Goal: Task Accomplishment & Management: Manage account settings

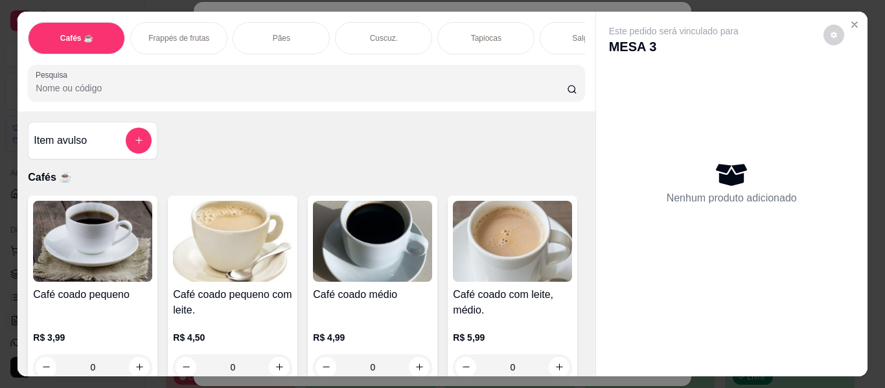
click at [856, 22] on button "Close" at bounding box center [854, 24] width 21 height 21
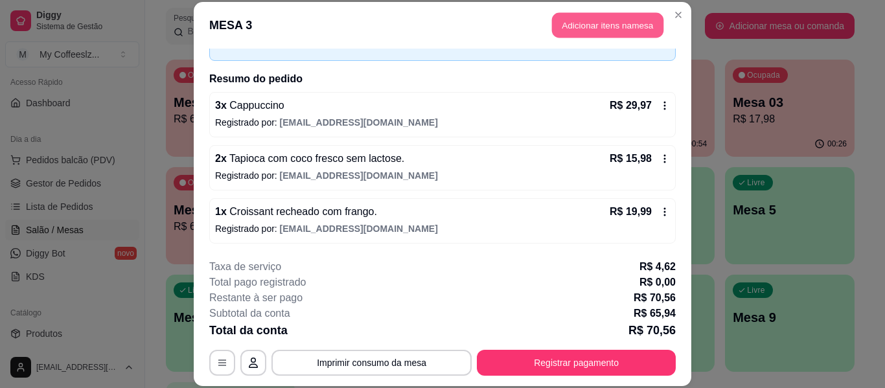
click at [601, 20] on button "Adicionar itens na mesa" at bounding box center [607, 25] width 111 height 25
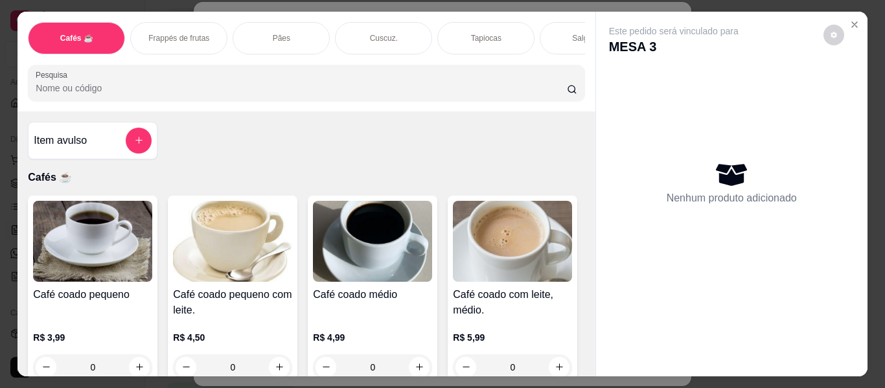
click at [558, 29] on div "Salgados" at bounding box center [588, 38] width 97 height 32
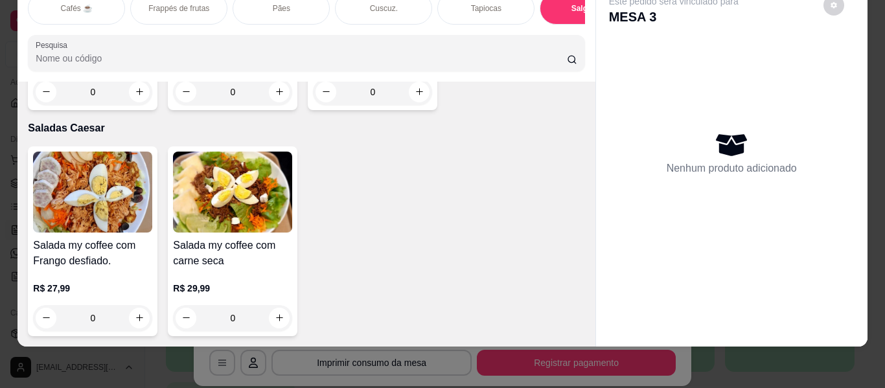
scroll to position [7581, 0]
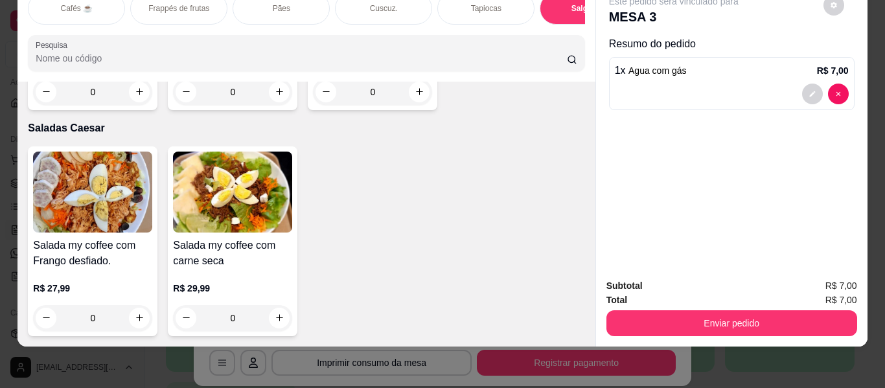
type input "1"
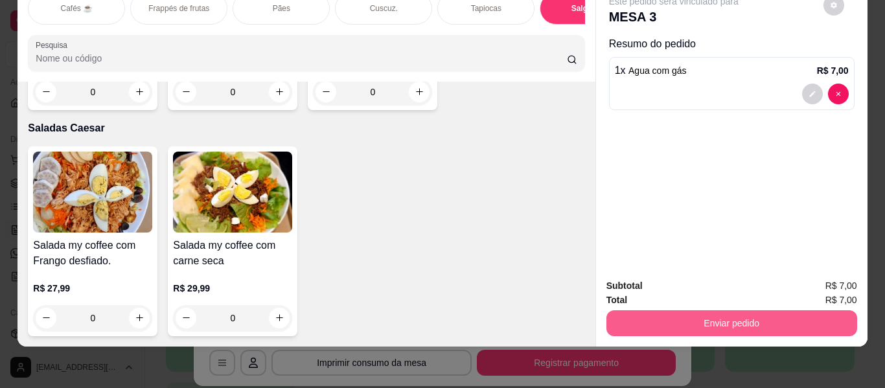
click at [667, 310] on button "Enviar pedido" at bounding box center [731, 323] width 251 height 26
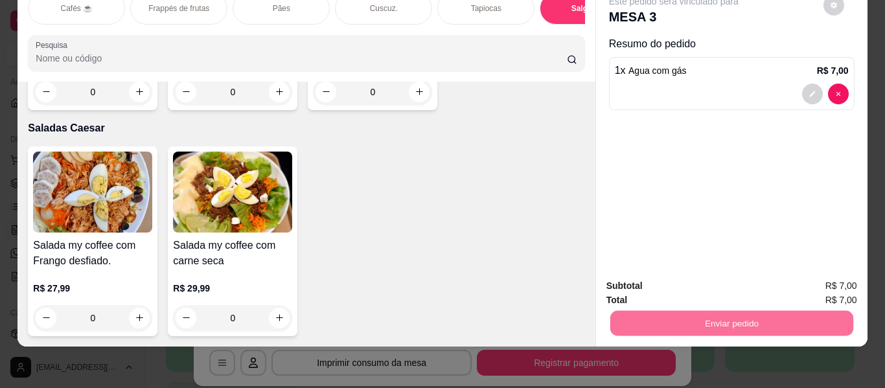
click at [844, 281] on button "Enviar pedido" at bounding box center [823, 282] width 73 height 25
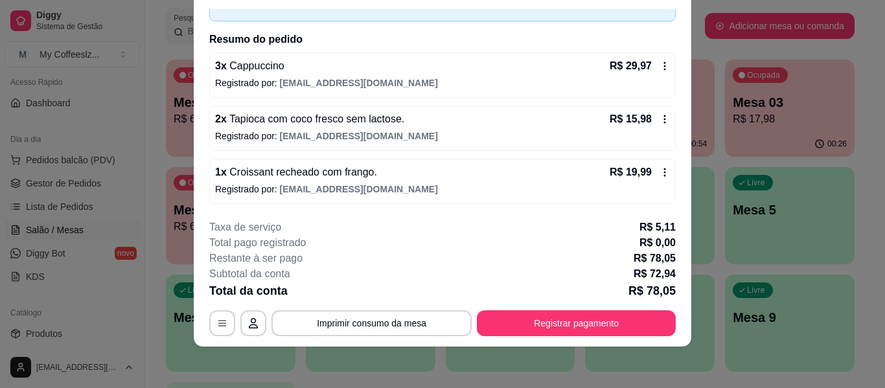
scroll to position [132, 0]
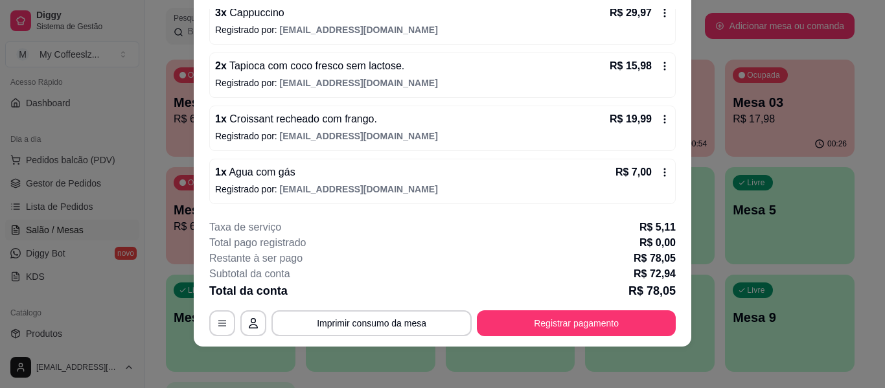
click at [660, 171] on icon at bounding box center [665, 172] width 10 height 10
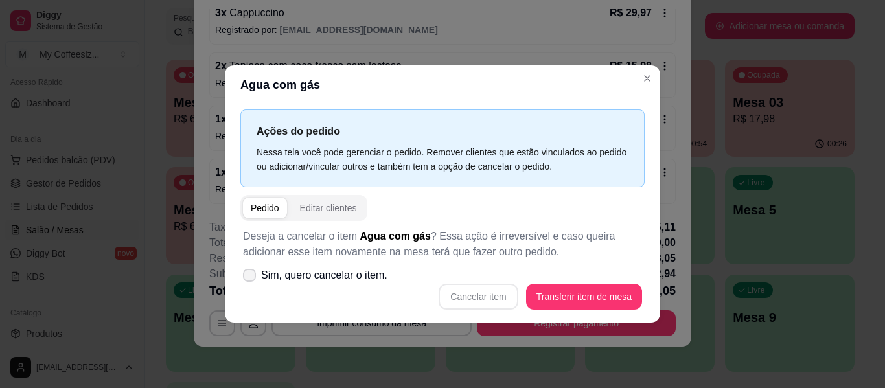
click at [253, 269] on span at bounding box center [249, 275] width 13 height 13
click at [251, 277] on input "Sim, quero cancelar o item." at bounding box center [246, 281] width 8 height 8
checkbox input "true"
click at [494, 285] on button "Cancelar item" at bounding box center [478, 297] width 79 height 26
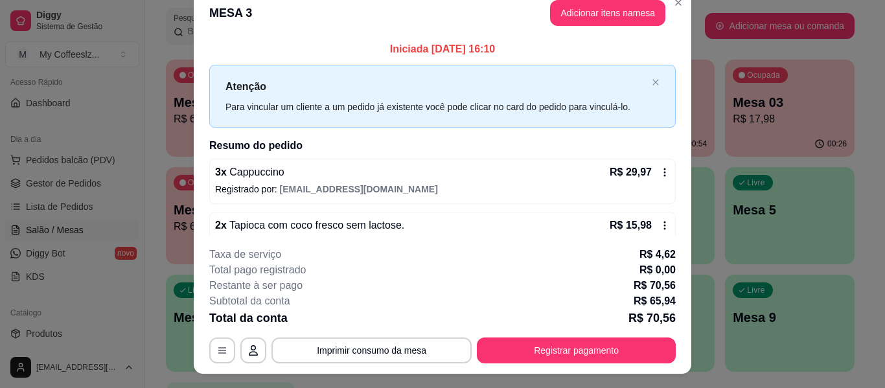
scroll to position [0, 0]
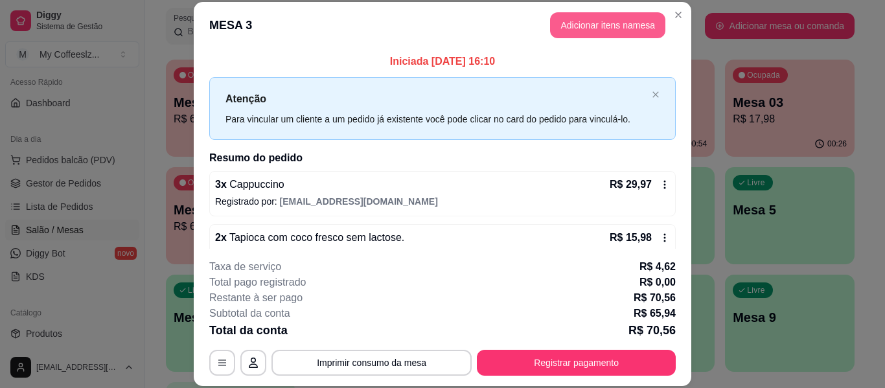
click at [615, 35] on button "Adicionar itens na mesa" at bounding box center [607, 25] width 115 height 26
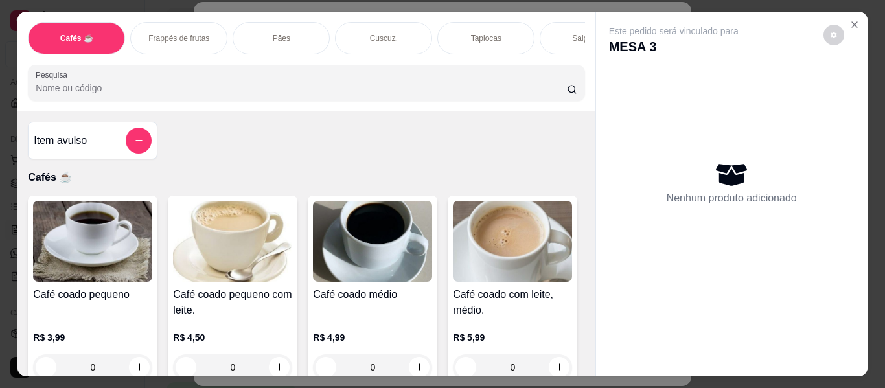
click at [567, 23] on div "Salgados" at bounding box center [588, 38] width 97 height 32
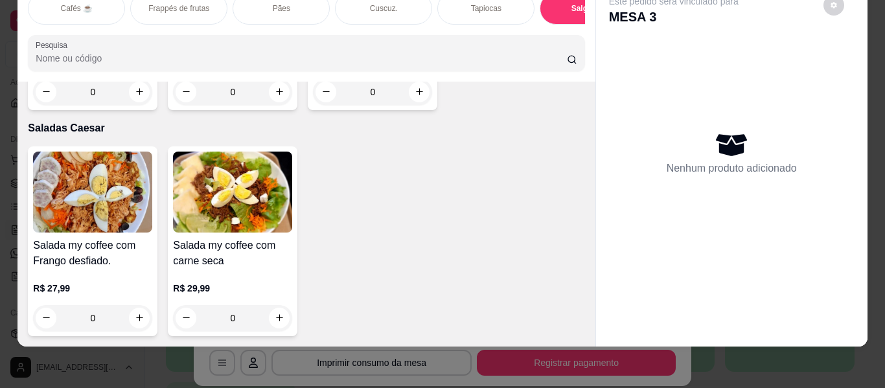
scroll to position [7645, 0]
type input "1"
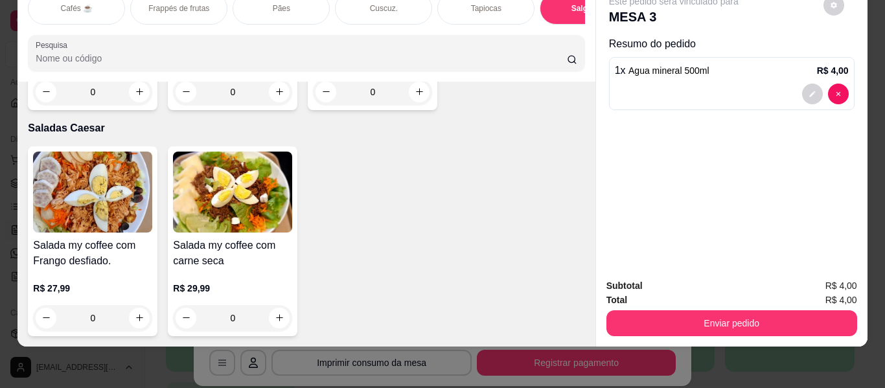
scroll to position [7646, 0]
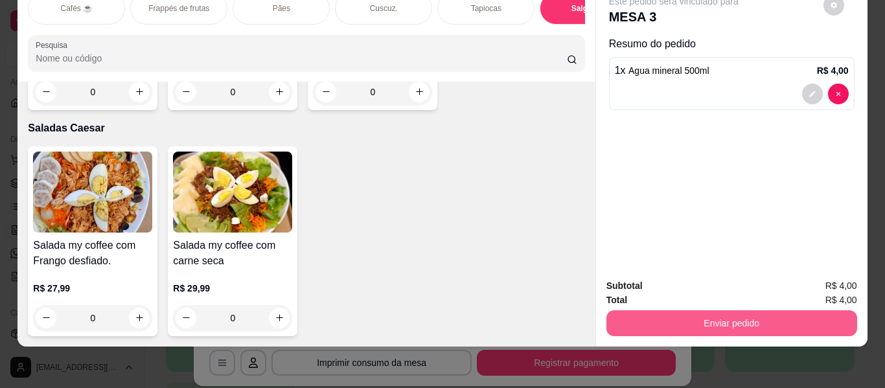
click at [652, 310] on button "Enviar pedido" at bounding box center [731, 323] width 251 height 26
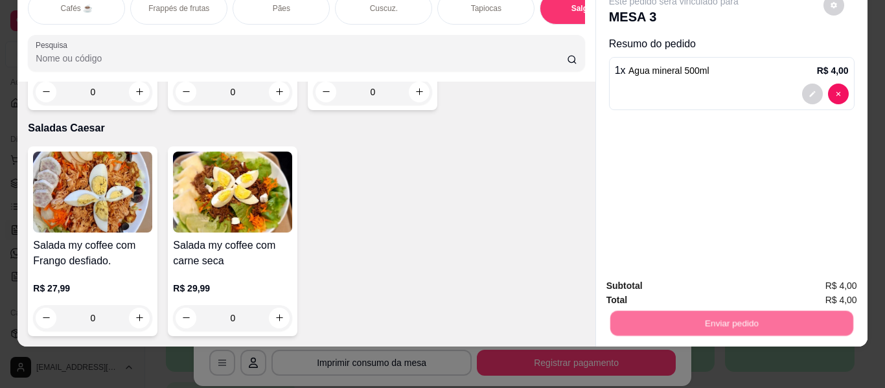
click at [820, 286] on button "Enviar pedido" at bounding box center [823, 281] width 73 height 25
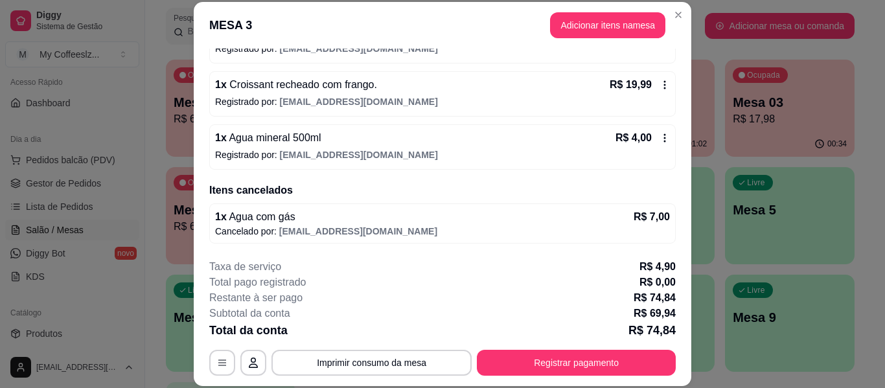
scroll to position [12, 0]
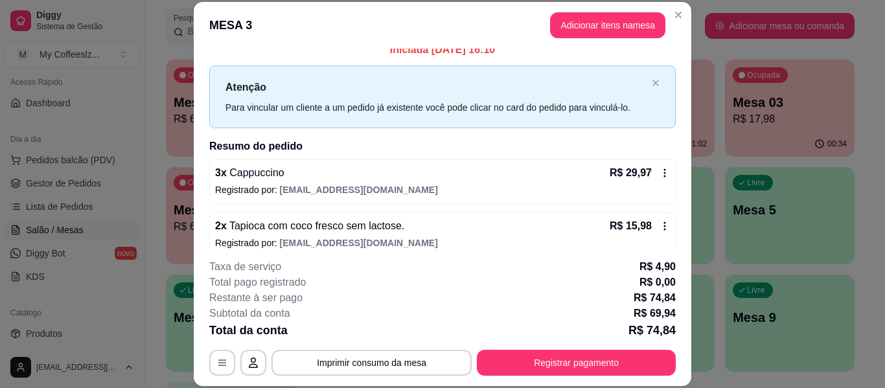
click at [660, 175] on icon at bounding box center [665, 173] width 10 height 10
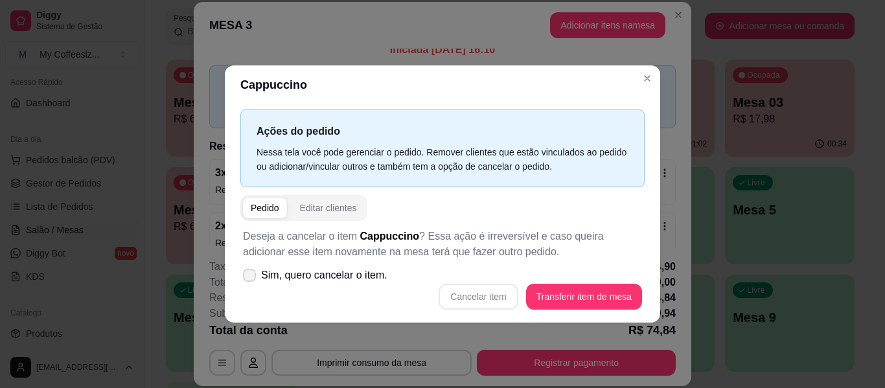
click at [249, 270] on span at bounding box center [249, 275] width 13 height 13
click at [249, 277] on input "Sim, quero cancelar o item." at bounding box center [246, 281] width 8 height 8
checkbox input "true"
click at [507, 291] on button "Cancelar item" at bounding box center [478, 297] width 79 height 26
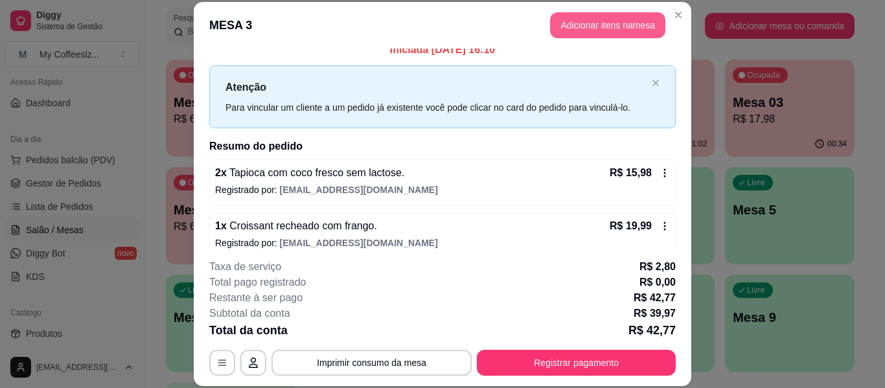
click at [550, 12] on button "Adicionar itens na mesa" at bounding box center [607, 25] width 115 height 26
click at [599, 26] on button "Adicionar itens na mesa" at bounding box center [607, 25] width 115 height 26
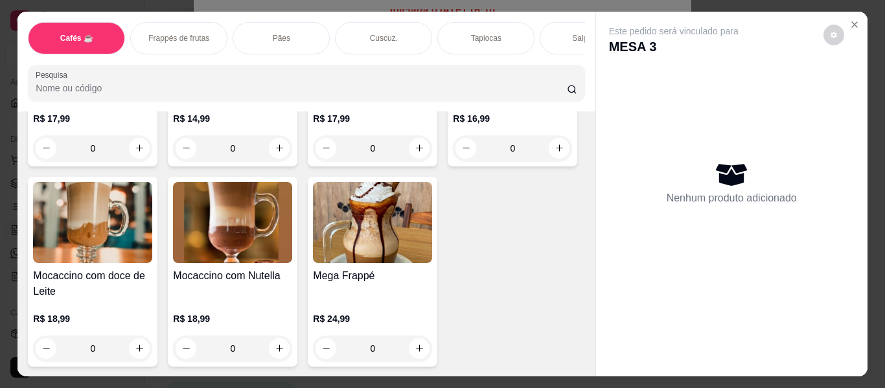
scroll to position [1620, 0]
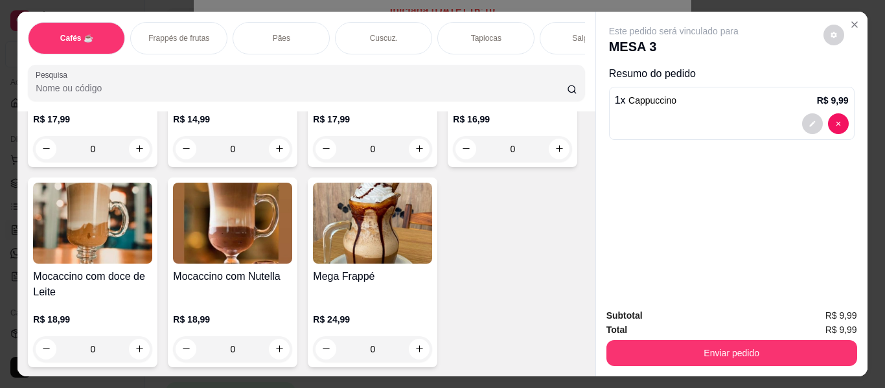
type input "2"
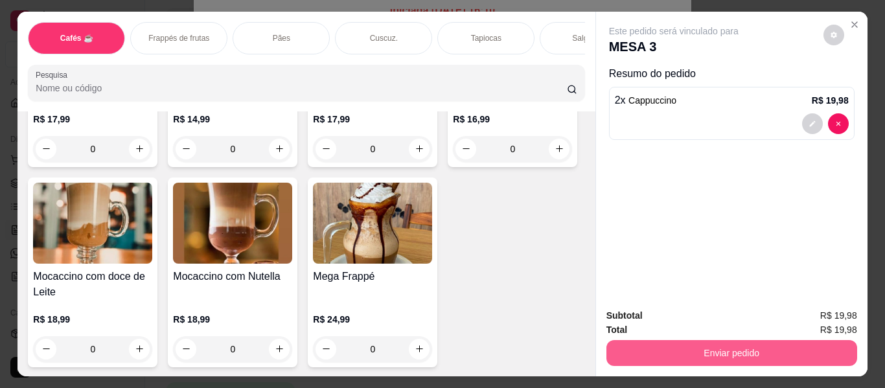
click at [628, 347] on button "Enviar pedido" at bounding box center [731, 353] width 251 height 26
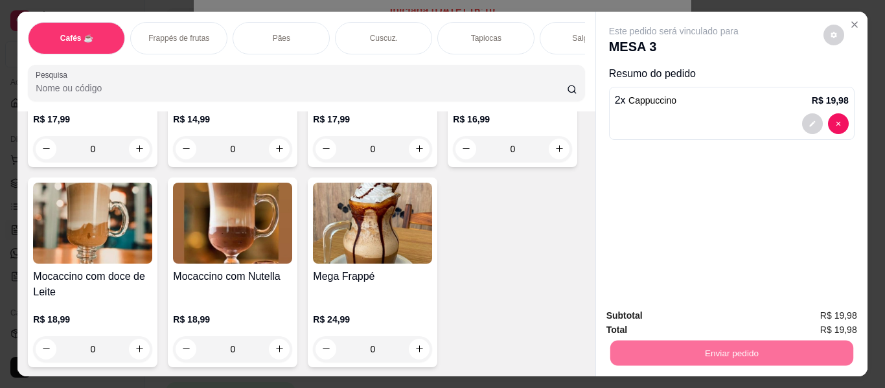
click at [816, 309] on button "Enviar pedido" at bounding box center [823, 316] width 71 height 24
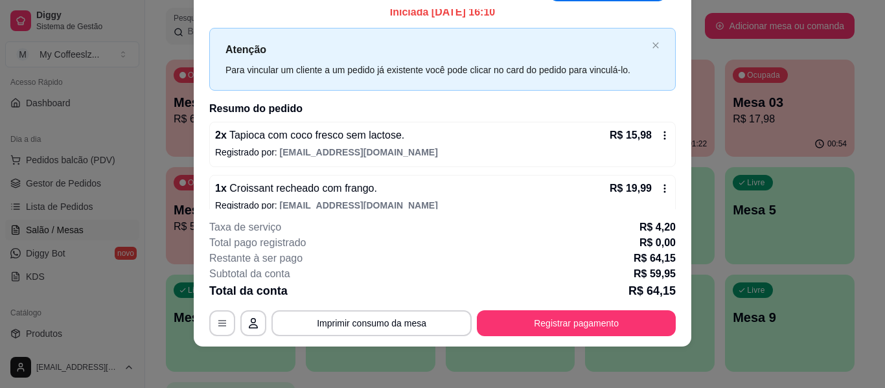
scroll to position [0, 0]
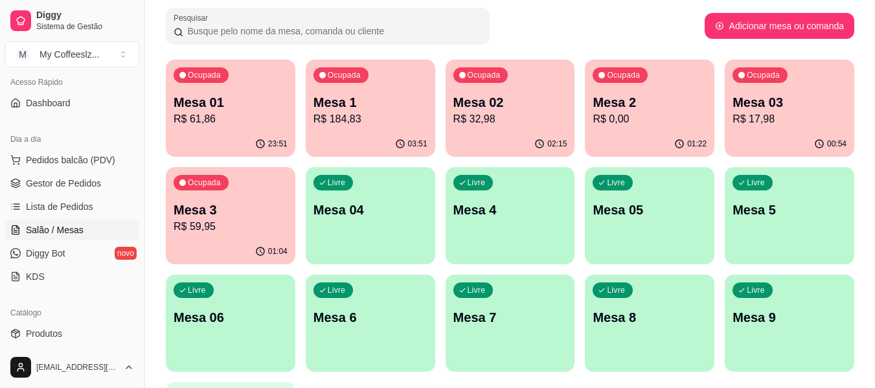
click at [238, 206] on p "Mesa 3" at bounding box center [231, 210] width 114 height 18
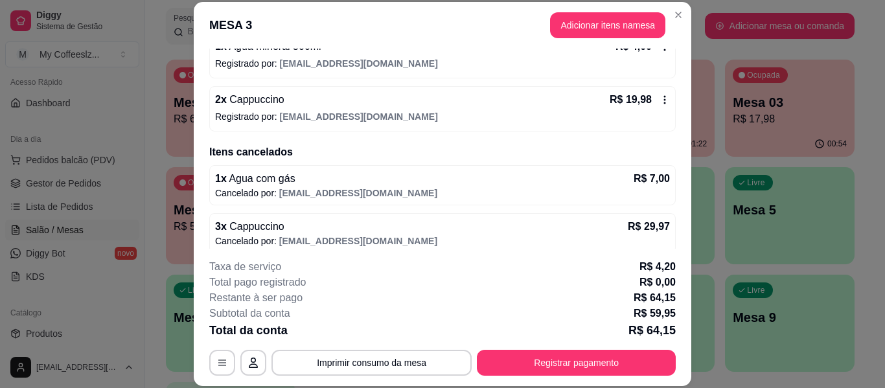
scroll to position [254, 0]
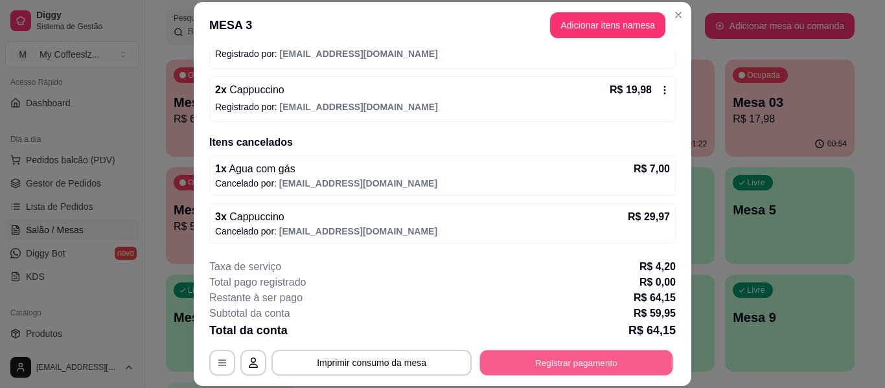
click at [505, 361] on button "Registrar pagamento" at bounding box center [576, 363] width 193 height 25
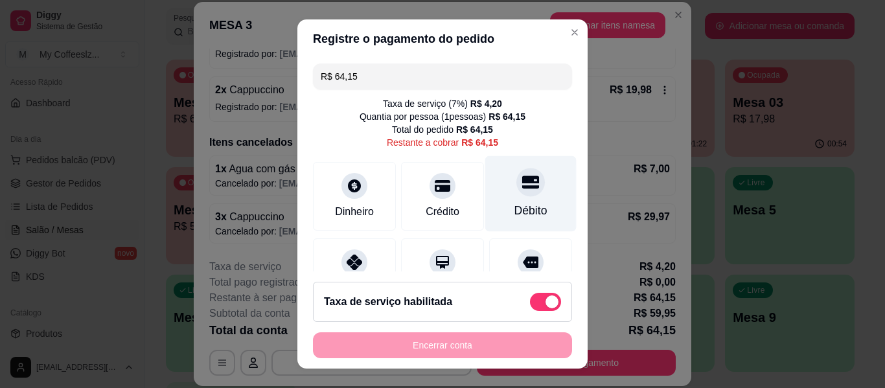
click at [518, 203] on div "Débito" at bounding box center [530, 210] width 33 height 17
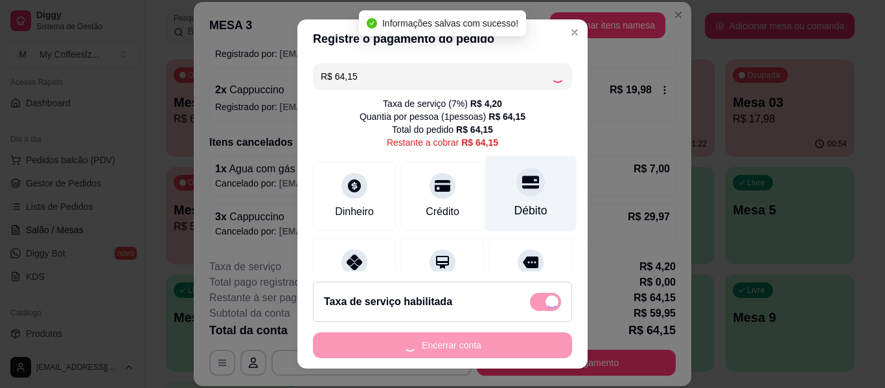
type input "R$ 0,00"
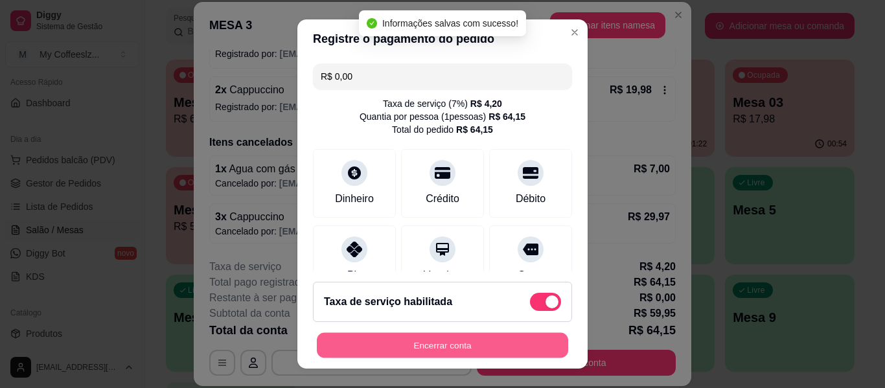
click at [419, 345] on button "Encerrar conta" at bounding box center [442, 345] width 251 height 25
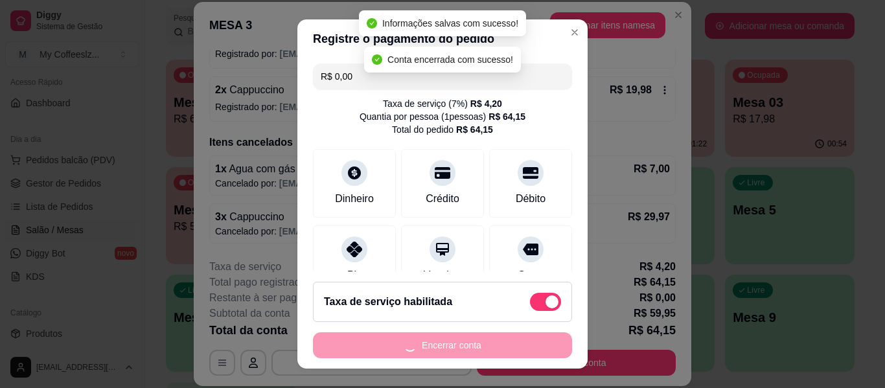
scroll to position [0, 0]
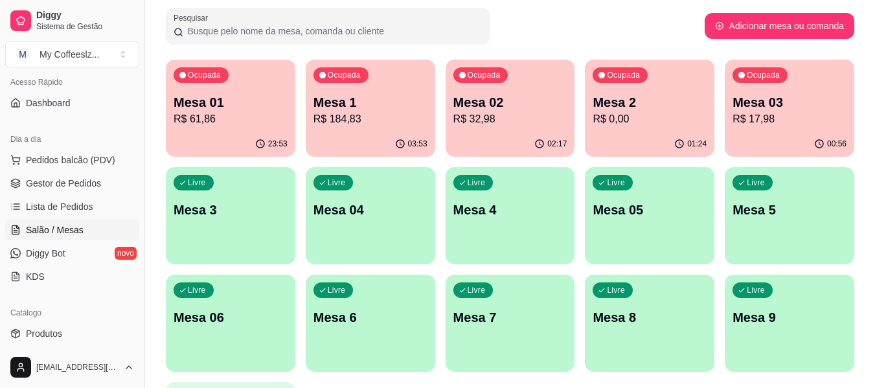
click at [755, 108] on p "Mesa 03" at bounding box center [790, 102] width 114 height 18
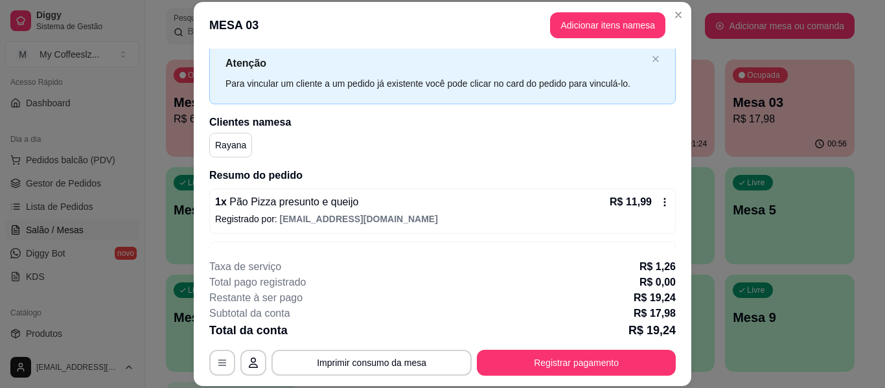
scroll to position [65, 0]
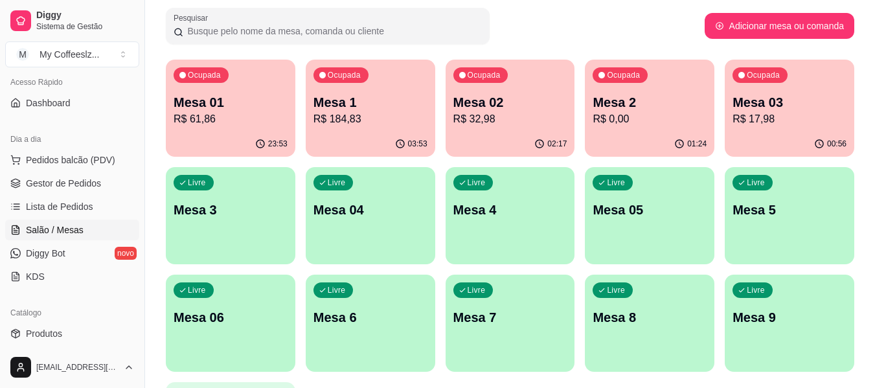
click at [260, 68] on div "Ocupada Mesa 01 R$ 61,86" at bounding box center [231, 96] width 130 height 72
click at [200, 223] on div "Livre Mesa 3" at bounding box center [231, 208] width 130 height 82
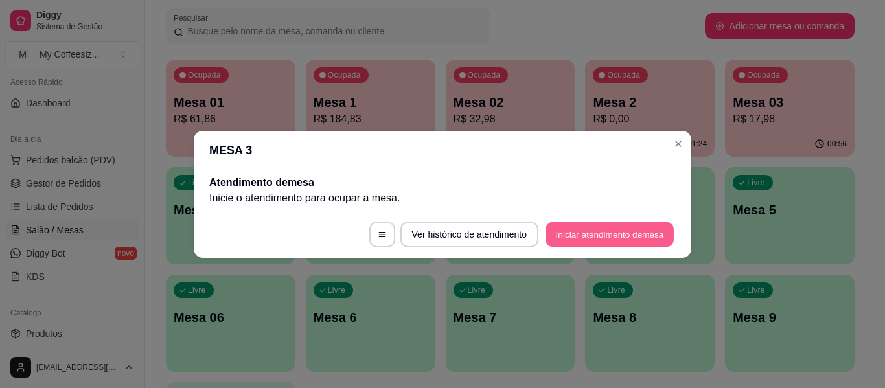
click at [581, 225] on button "Iniciar atendimento de mesa" at bounding box center [610, 234] width 128 height 25
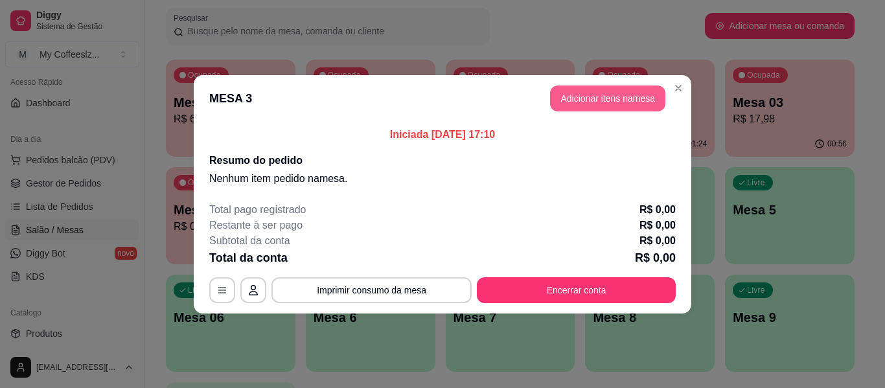
click at [623, 105] on button "Adicionar itens na mesa" at bounding box center [607, 99] width 115 height 26
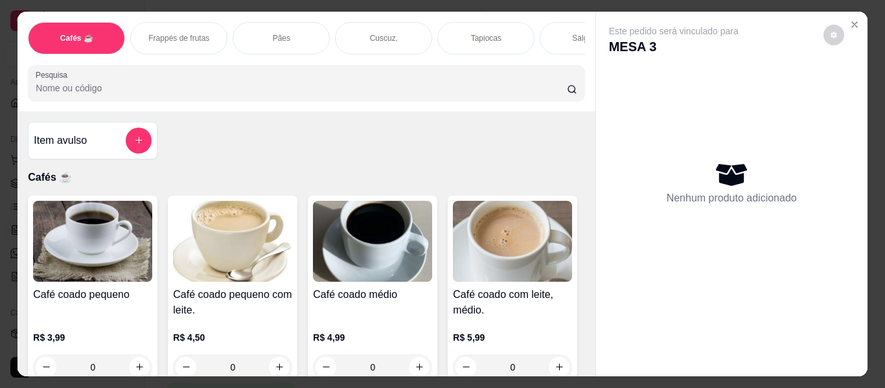
click at [272, 141] on div "Item avulso Cafés ☕ Café coado pequeno R$ 3,99 0 Café coado pequeno com leite. …" at bounding box center [305, 243] width 577 height 265
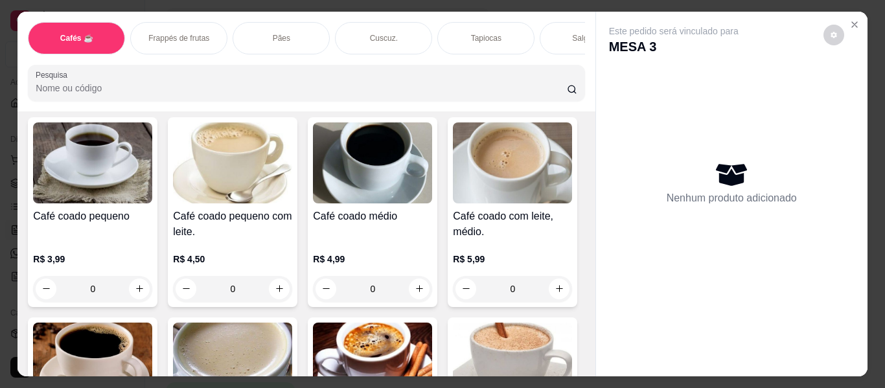
scroll to position [130, 0]
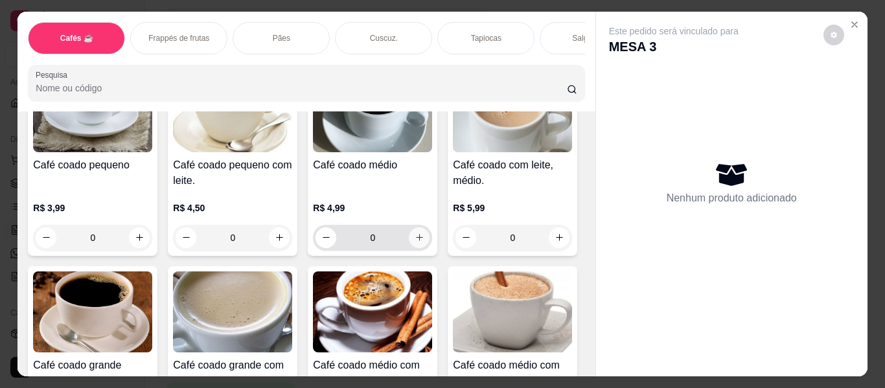
click at [419, 233] on icon "increase-product-quantity" at bounding box center [420, 238] width 10 height 10
type input "1"
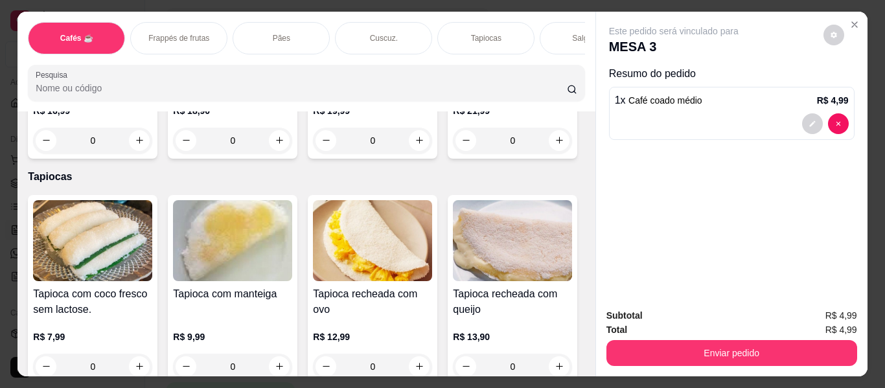
scroll to position [3110, 0]
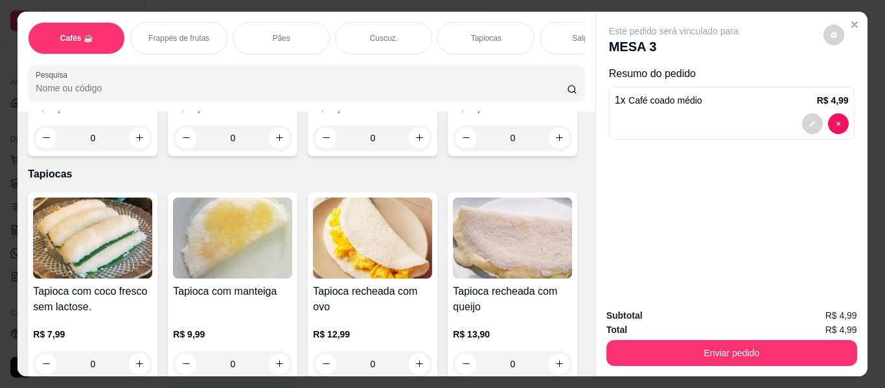
click at [458, 27] on div "Tapiocas" at bounding box center [485, 38] width 97 height 32
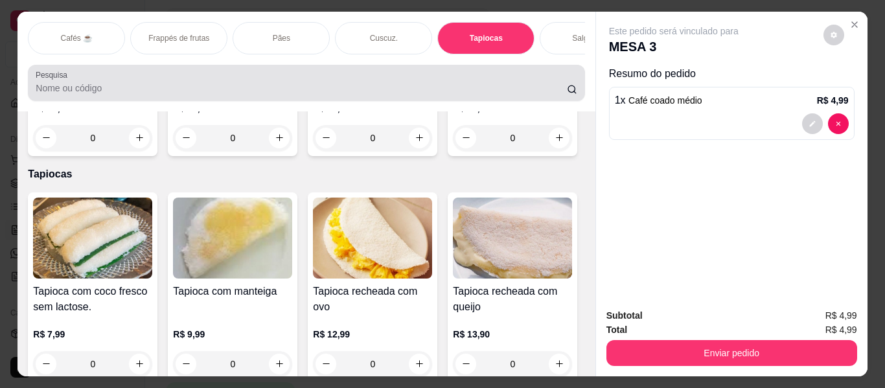
scroll to position [35, 0]
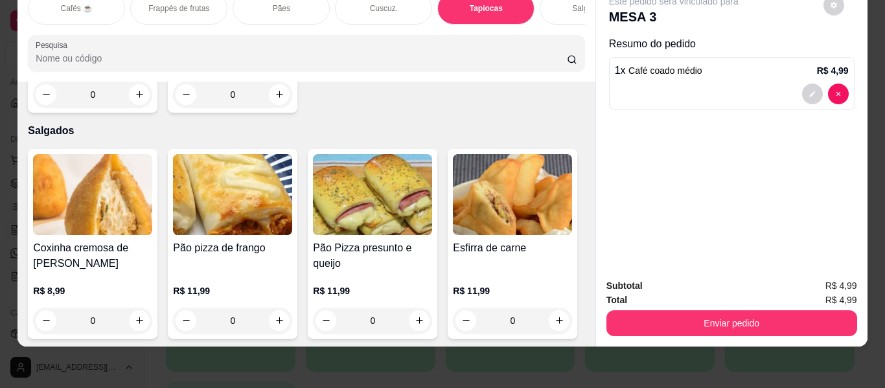
type input "1"
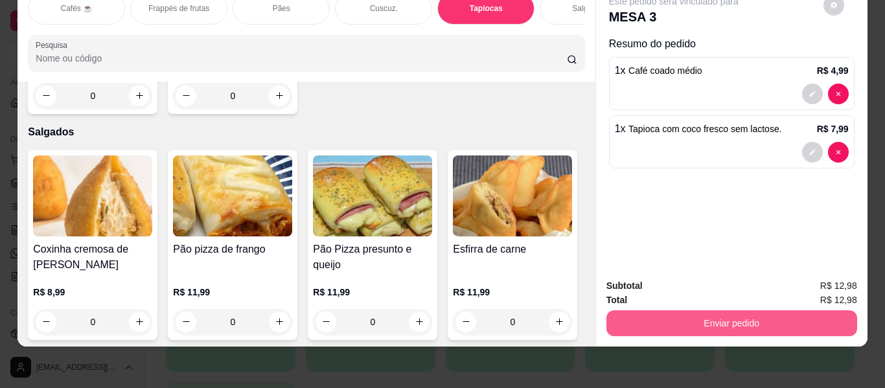
click at [746, 316] on button "Enviar pedido" at bounding box center [731, 323] width 251 height 26
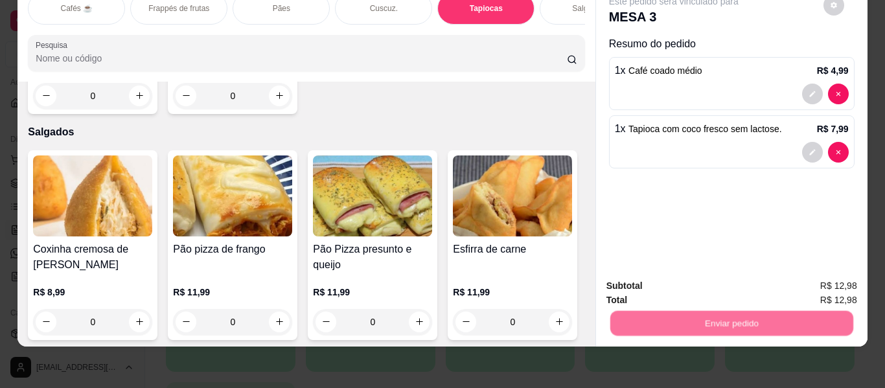
click at [816, 281] on button "Enviar pedido" at bounding box center [823, 281] width 73 height 25
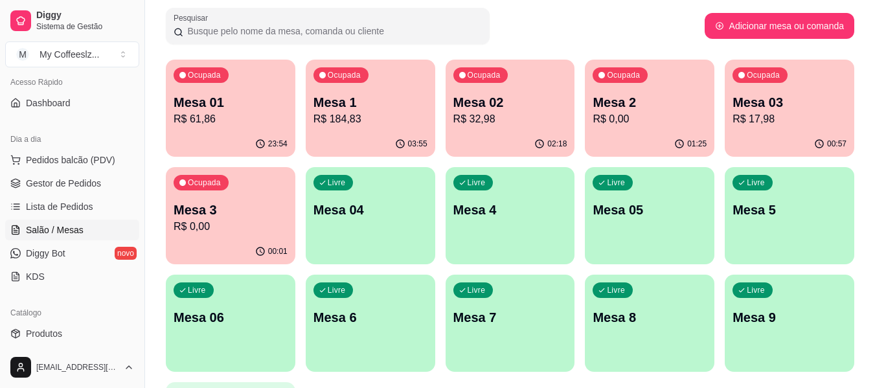
click at [389, 227] on div "Livre Mesa 04" at bounding box center [371, 208] width 130 height 82
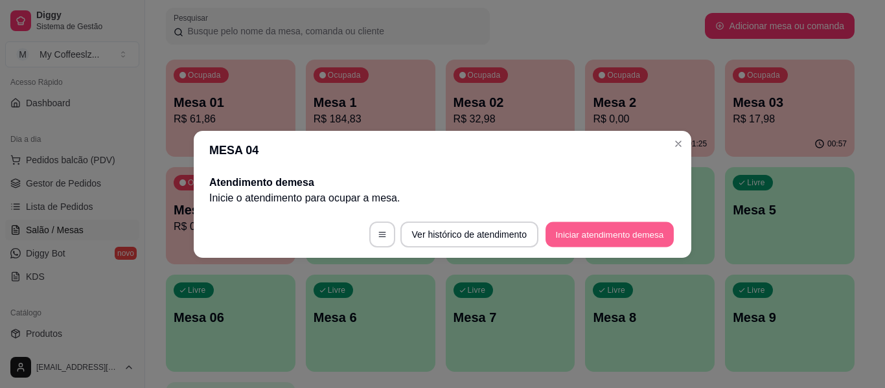
click at [586, 229] on button "Iniciar atendimento de mesa" at bounding box center [610, 234] width 128 height 25
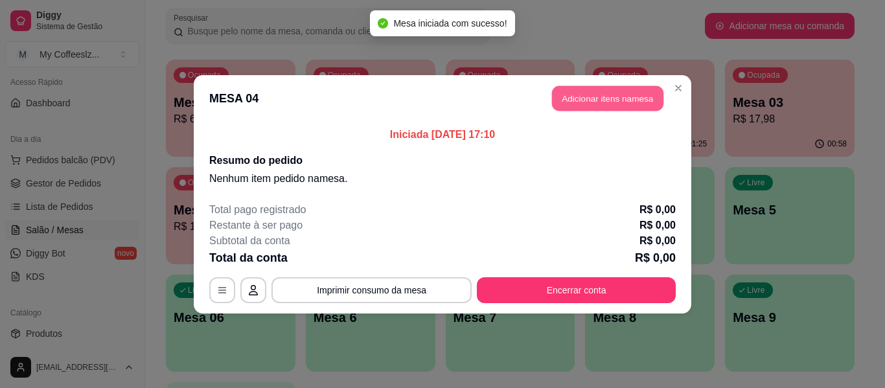
click at [583, 93] on button "Adicionar itens na mesa" at bounding box center [607, 98] width 111 height 25
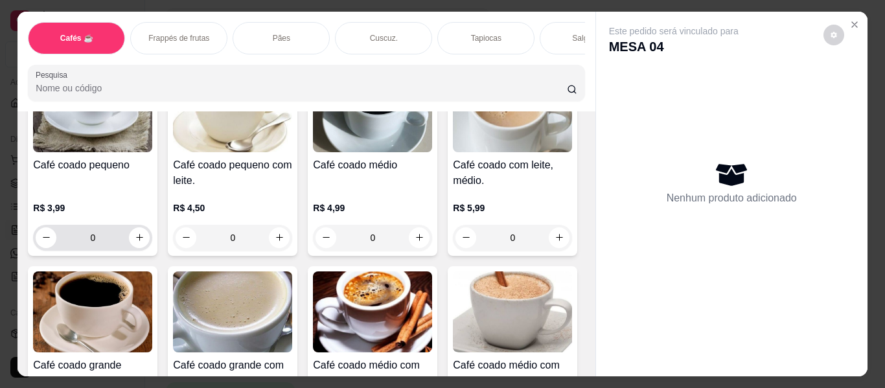
scroll to position [259, 0]
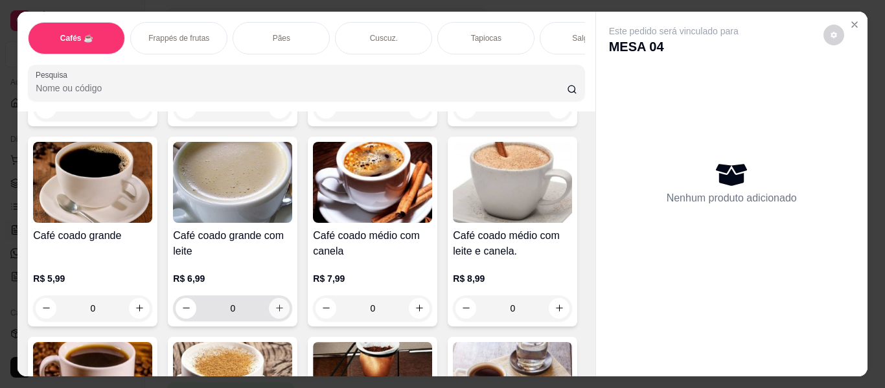
click at [284, 303] on icon "increase-product-quantity" at bounding box center [280, 308] width 10 height 10
type input "1"
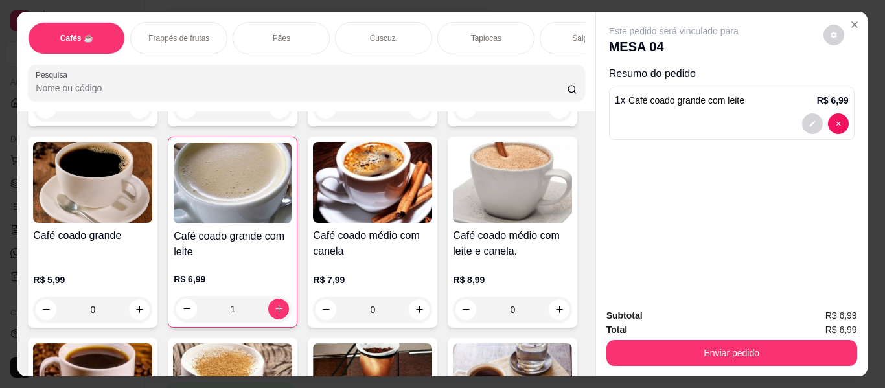
click at [471, 33] on p "Tapiocas" at bounding box center [486, 38] width 30 height 10
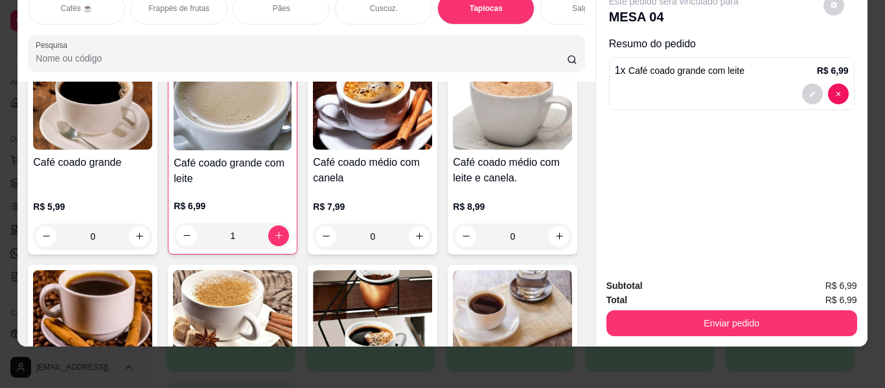
scroll to position [0, 0]
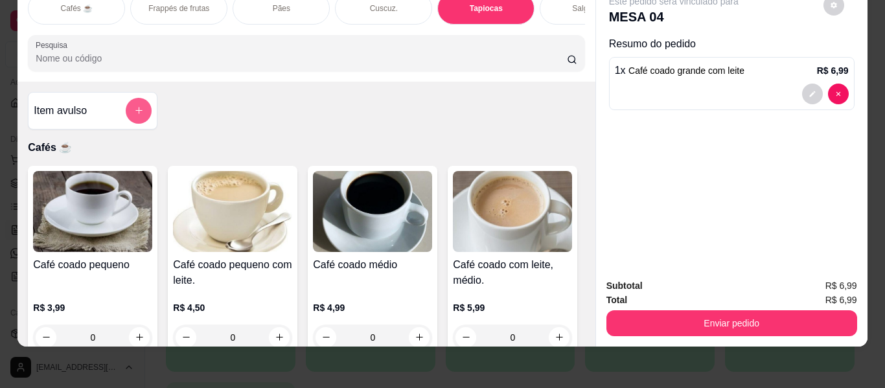
click at [134, 106] on icon "add-separate-item" at bounding box center [139, 111] width 10 height 10
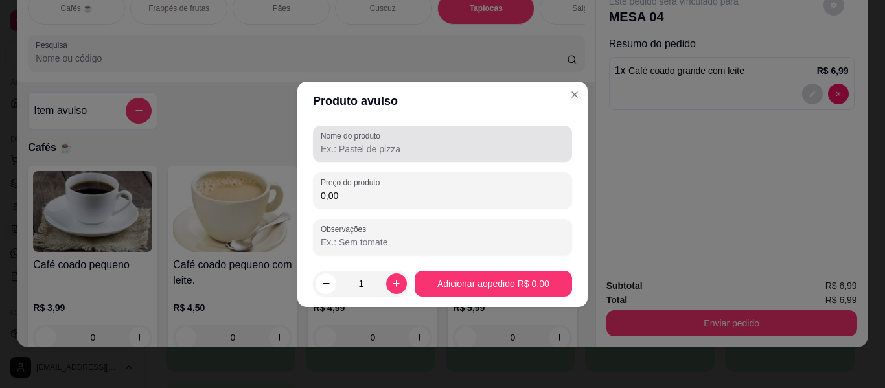
click at [338, 137] on label "Nome do produto" at bounding box center [353, 135] width 64 height 11
click at [338, 143] on input "Nome do produto" at bounding box center [443, 149] width 244 height 13
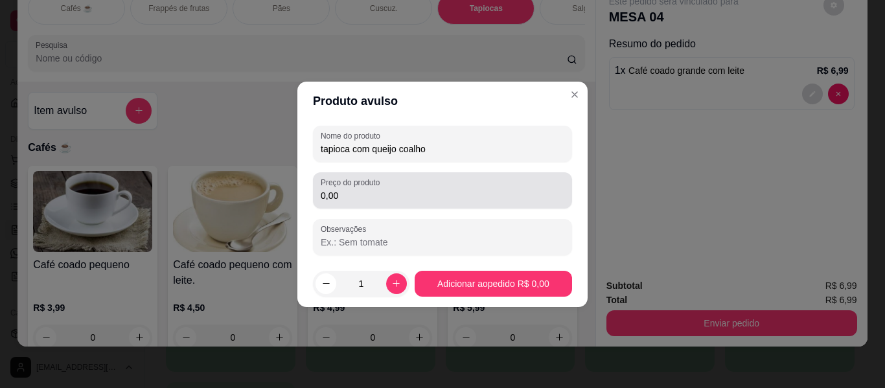
type input "tapioca com queijo coalho"
click at [362, 194] on input "0,00" at bounding box center [443, 195] width 244 height 13
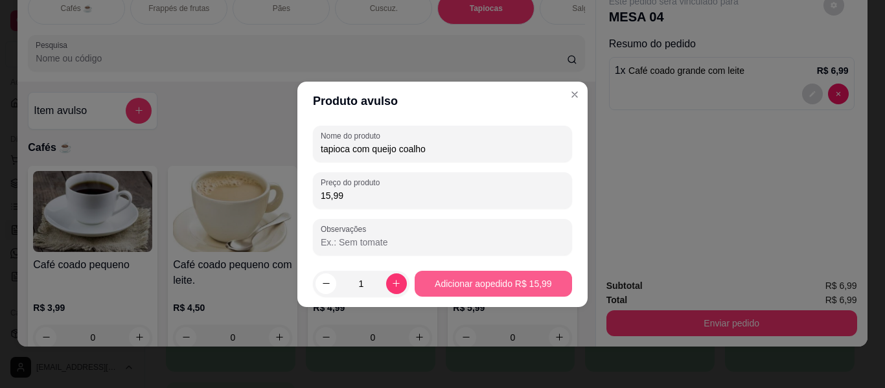
type input "15,99"
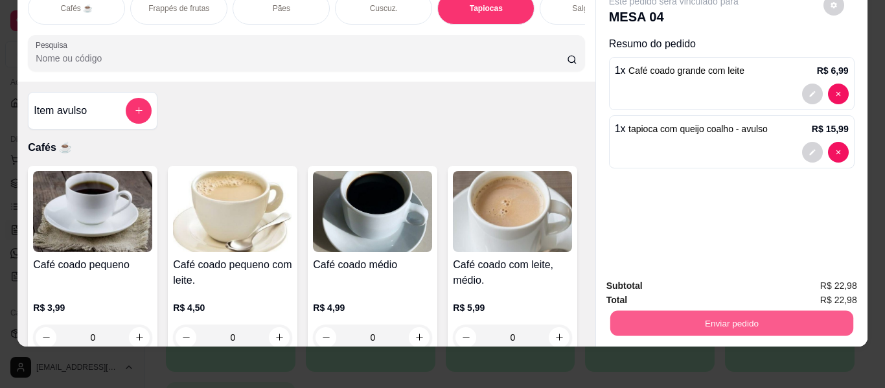
click at [684, 311] on button "Enviar pedido" at bounding box center [731, 323] width 243 height 25
click at [833, 273] on button "Enviar pedido" at bounding box center [823, 281] width 73 height 25
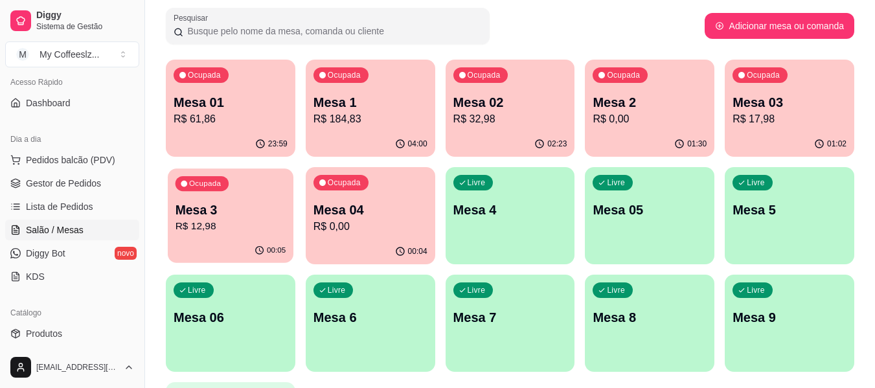
click at [260, 221] on p "R$ 12,98" at bounding box center [231, 226] width 111 height 15
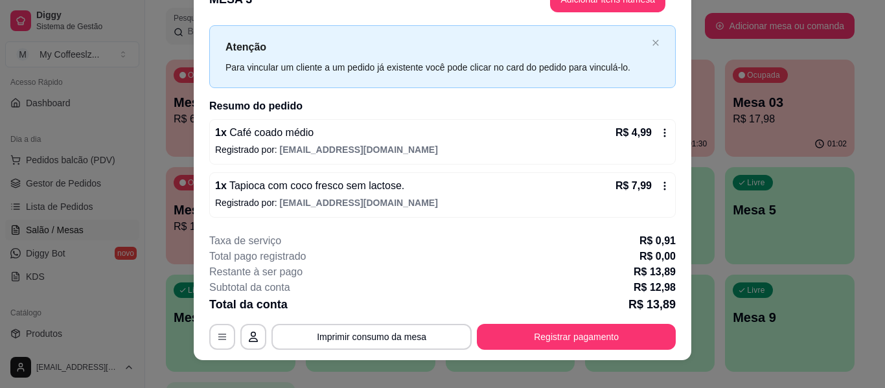
scroll to position [40, 0]
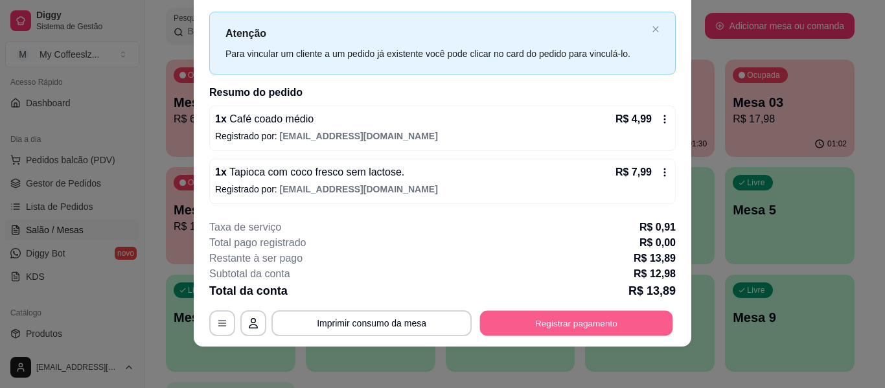
click at [553, 317] on button "Registrar pagamento" at bounding box center [576, 323] width 193 height 25
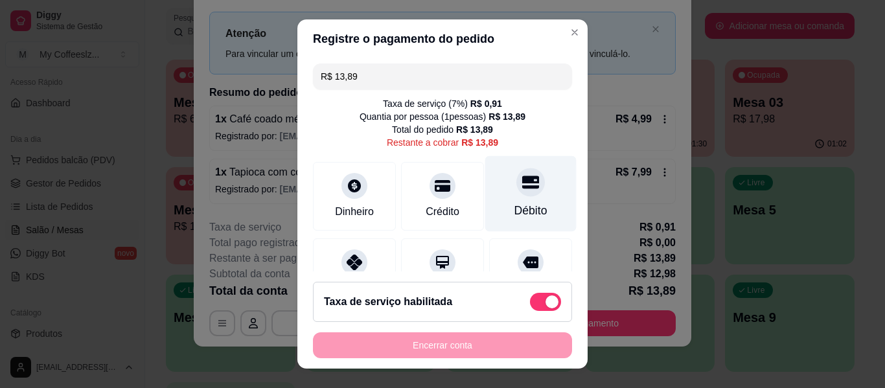
click at [518, 173] on div at bounding box center [530, 182] width 29 height 29
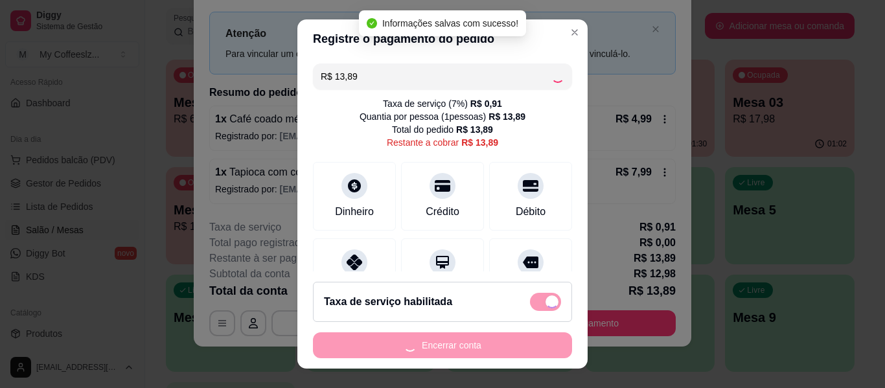
type input "R$ 0,00"
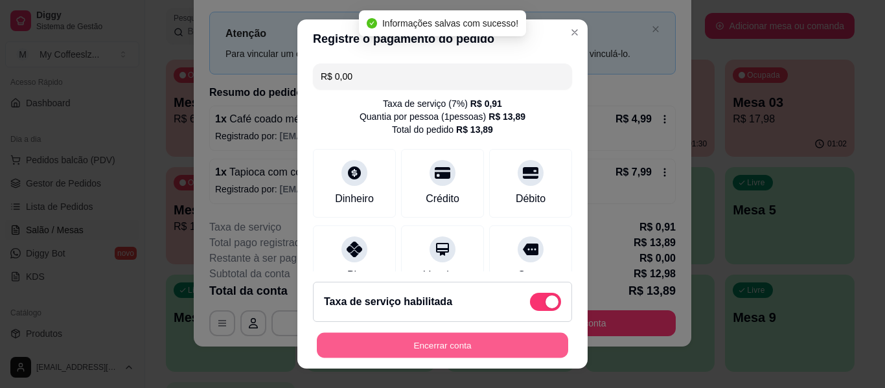
click at [479, 343] on button "Encerrar conta" at bounding box center [442, 345] width 251 height 25
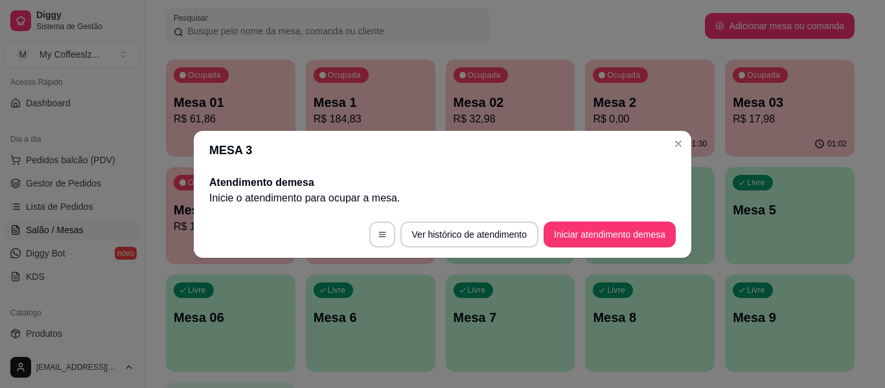
scroll to position [0, 0]
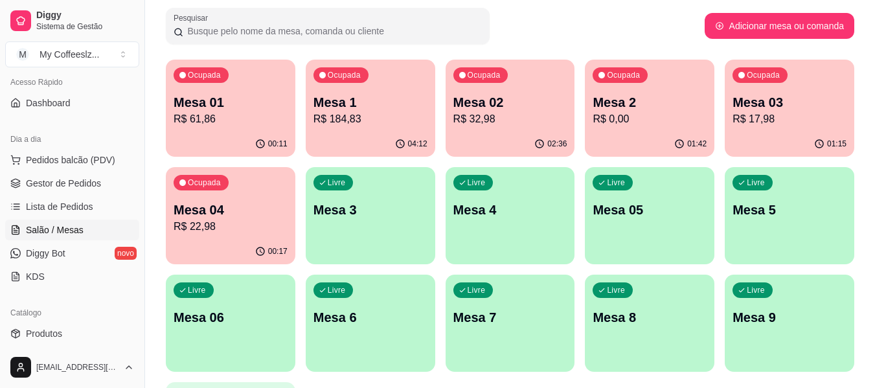
click at [248, 230] on p "R$ 22,98" at bounding box center [231, 227] width 114 height 16
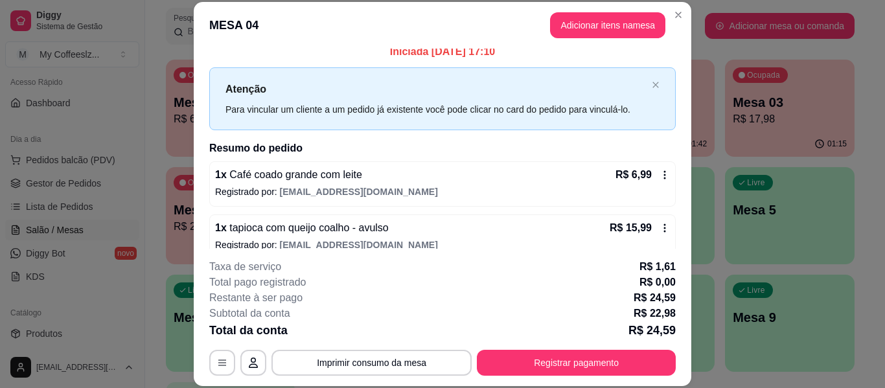
scroll to position [26, 0]
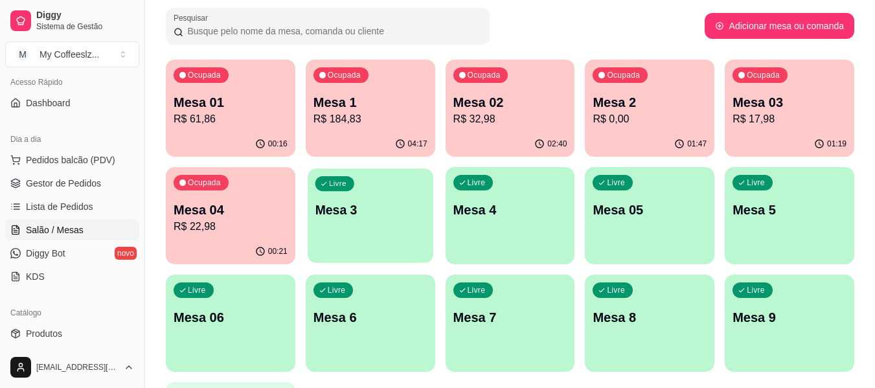
click at [396, 223] on div "Livre Mesa 3" at bounding box center [371, 207] width 126 height 79
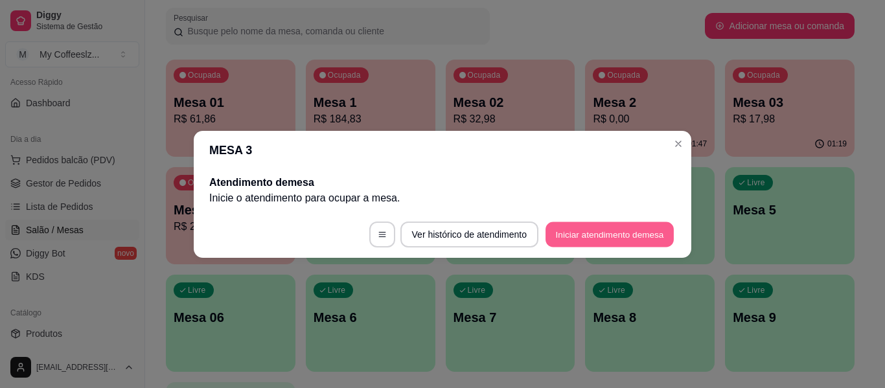
click at [574, 234] on button "Iniciar atendimento de mesa" at bounding box center [610, 234] width 128 height 25
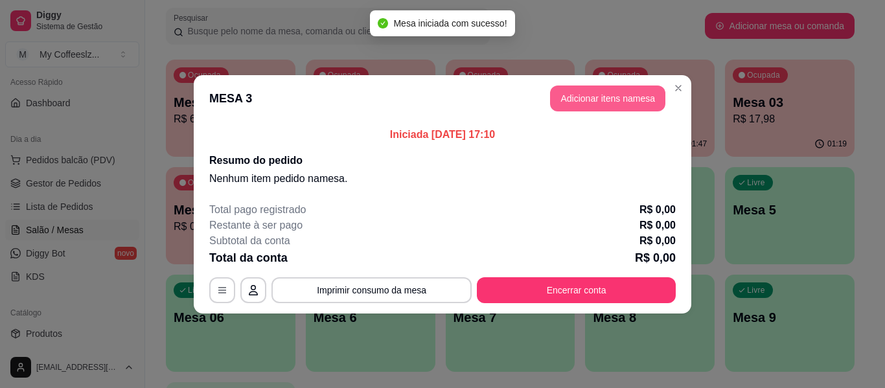
click at [563, 99] on button "Adicionar itens na mesa" at bounding box center [607, 99] width 115 height 26
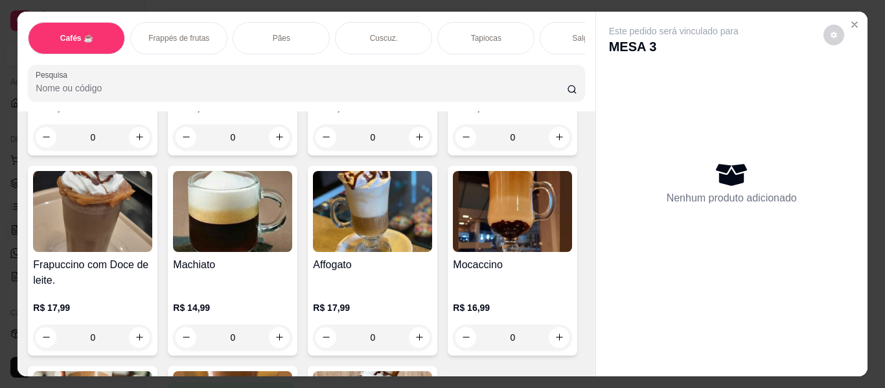
scroll to position [1555, 0]
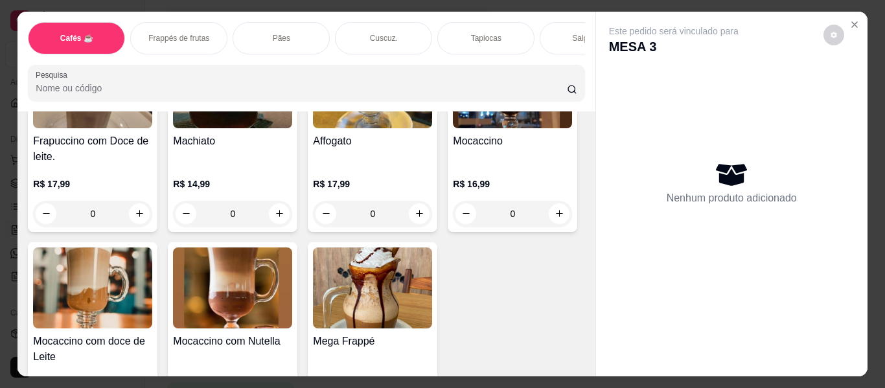
click at [596, 107] on div "Este pedido será vinculado para MESA 3 Nenhum produto adicionado" at bounding box center [731, 184] width 271 height 344
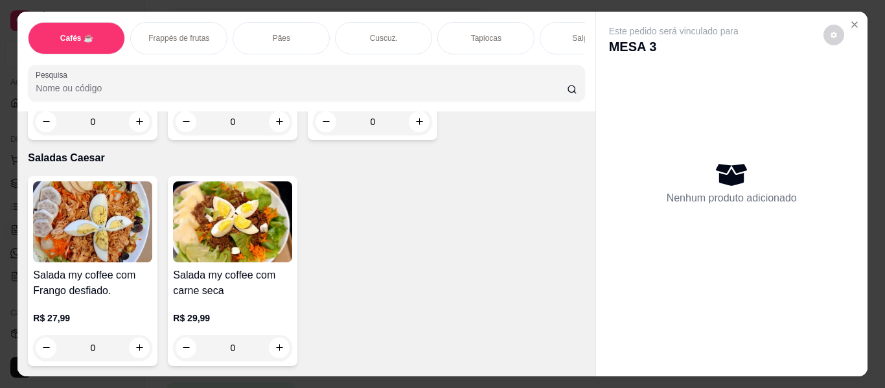
scroll to position [8488, 0]
click at [510, 22] on div "Tapiocas" at bounding box center [485, 38] width 97 height 32
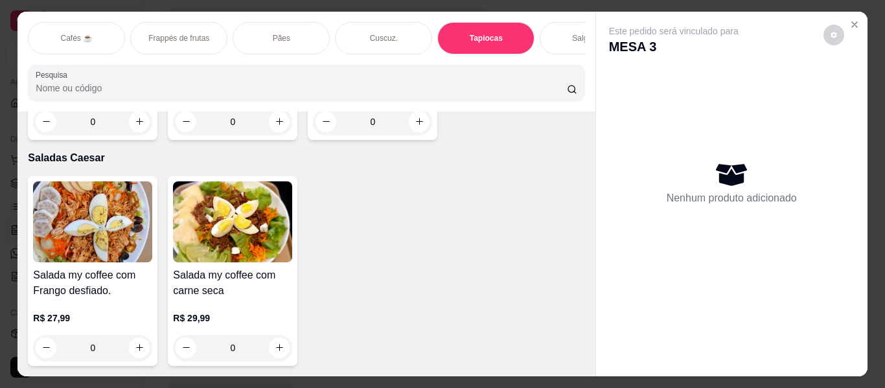
scroll to position [35, 0]
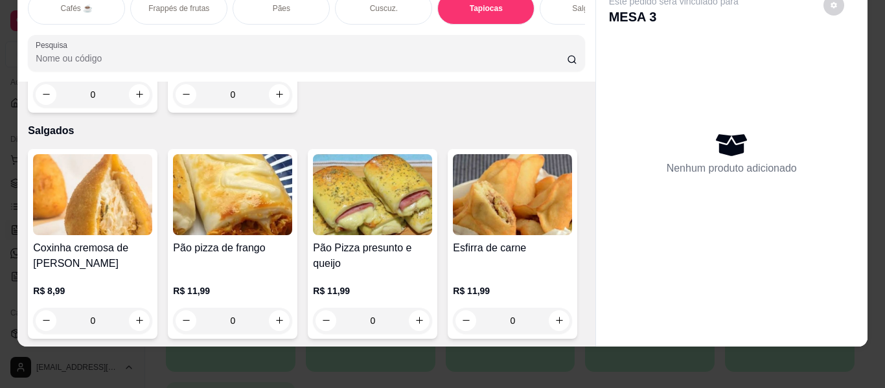
type input "1"
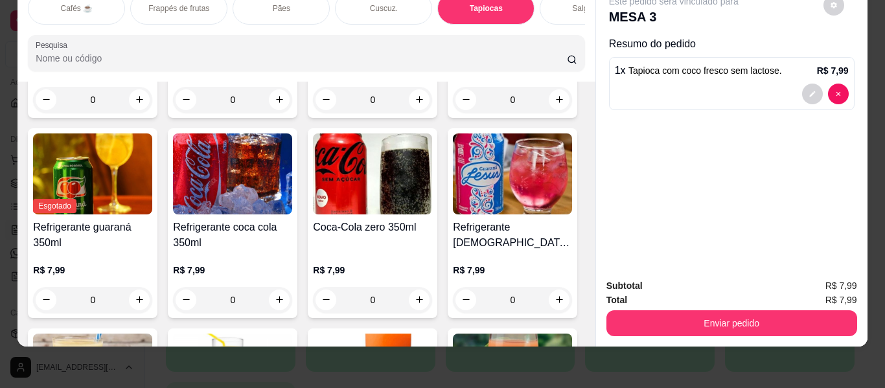
scroll to position [6483, 0]
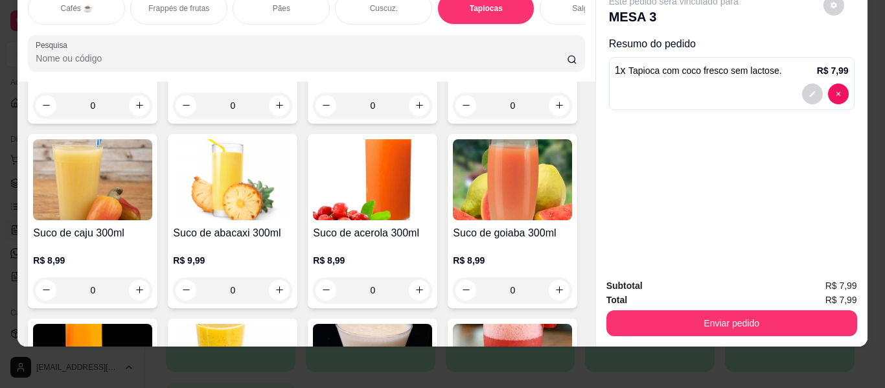
type input "1"
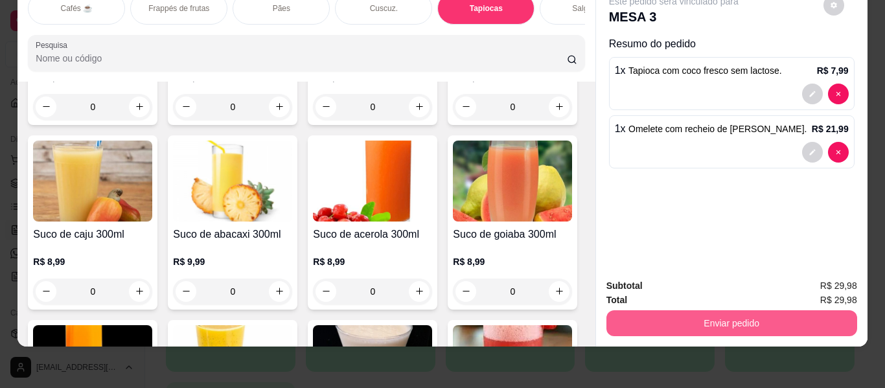
click at [650, 319] on button "Enviar pedido" at bounding box center [731, 323] width 251 height 26
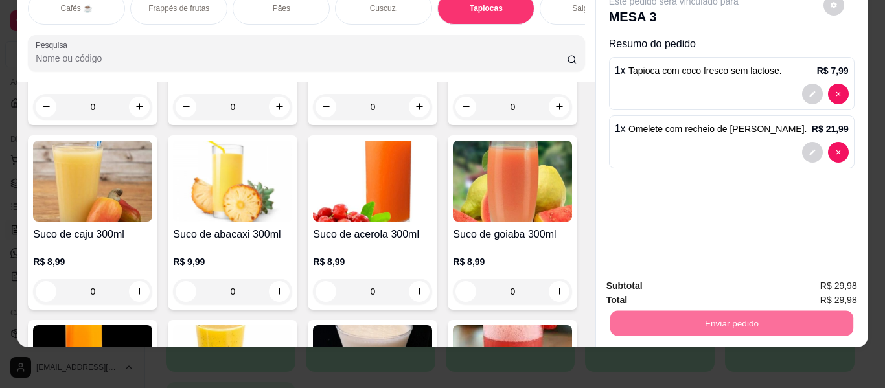
click at [817, 285] on button "Enviar pedido" at bounding box center [823, 281] width 73 height 25
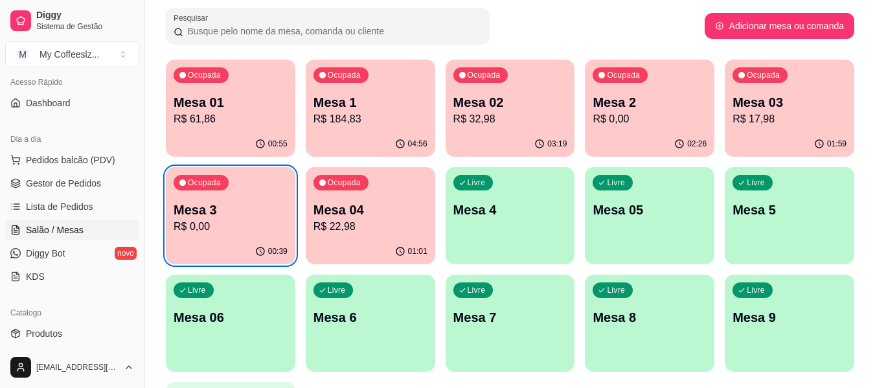
click at [467, 223] on div "Livre Mesa 4" at bounding box center [511, 208] width 130 height 82
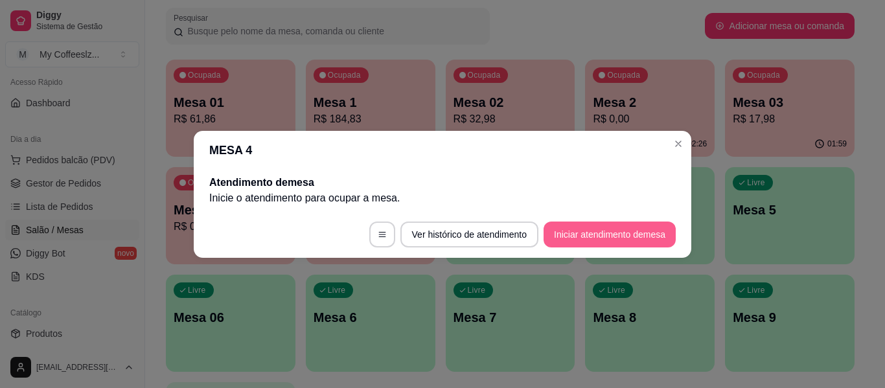
click at [595, 234] on button "Iniciar atendimento de mesa" at bounding box center [610, 235] width 132 height 26
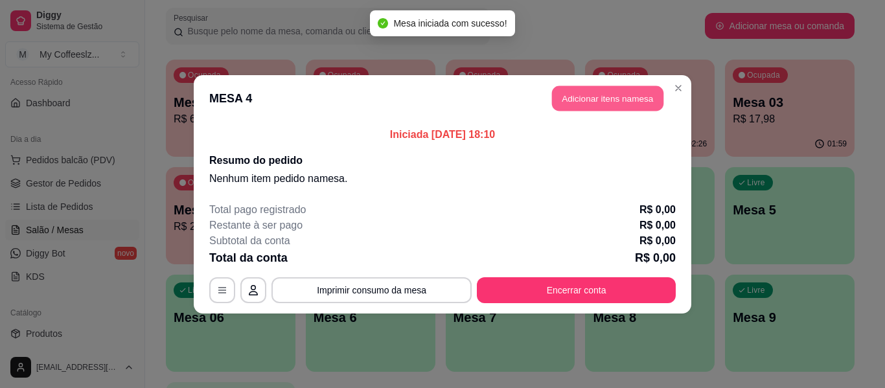
click at [590, 99] on button "Adicionar itens na mesa" at bounding box center [607, 98] width 111 height 25
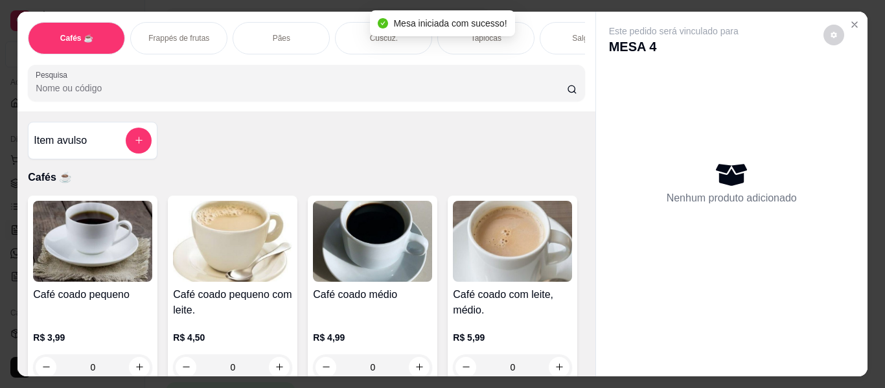
click at [522, 27] on div "Tapiocas" at bounding box center [485, 38] width 97 height 32
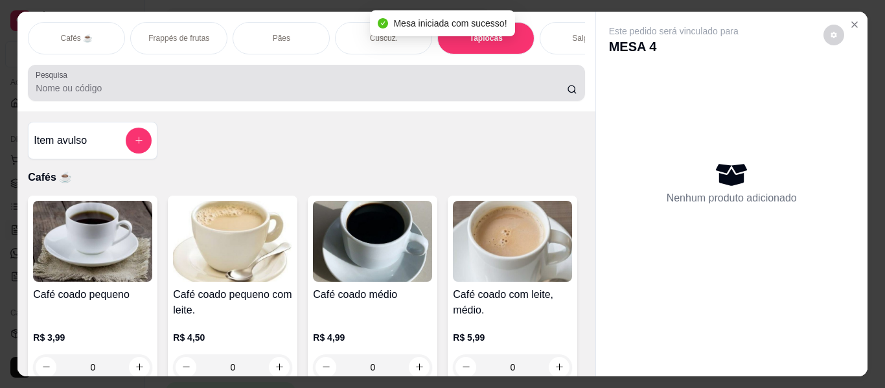
scroll to position [35, 0]
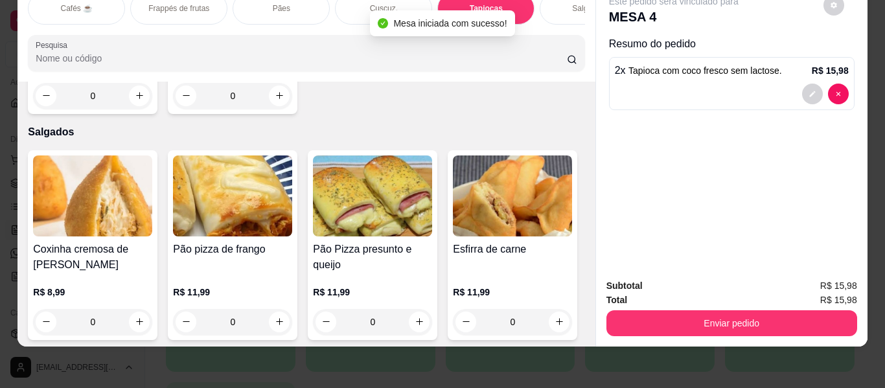
type input "3"
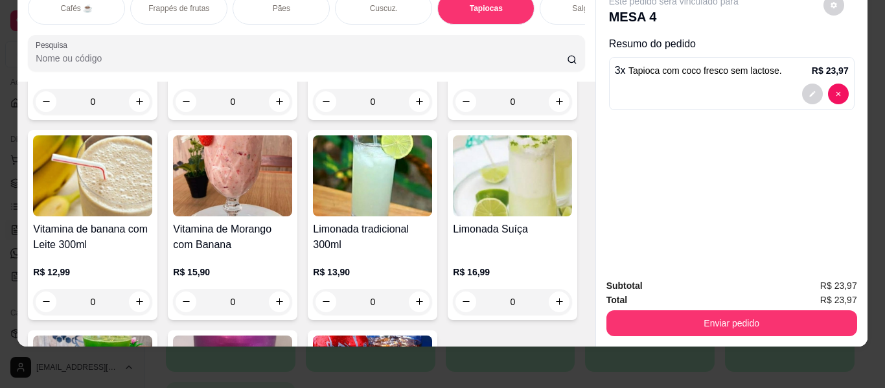
scroll to position [7066, 0]
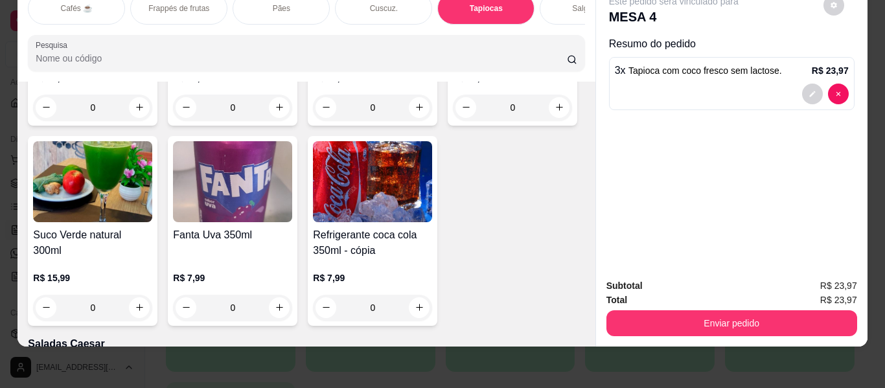
type input "1"
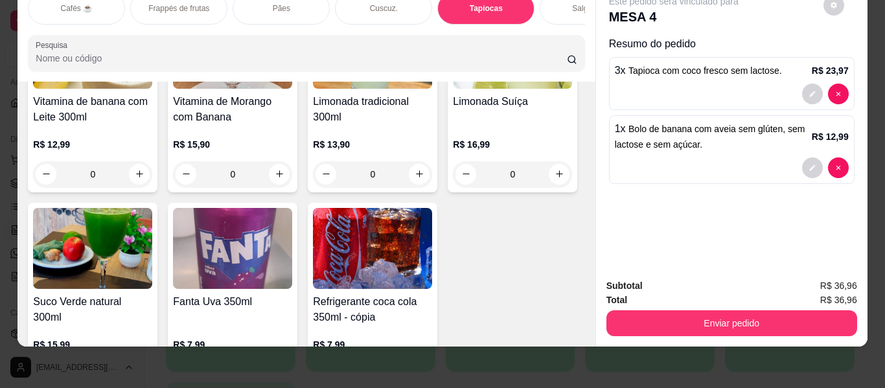
scroll to position [7001, 0]
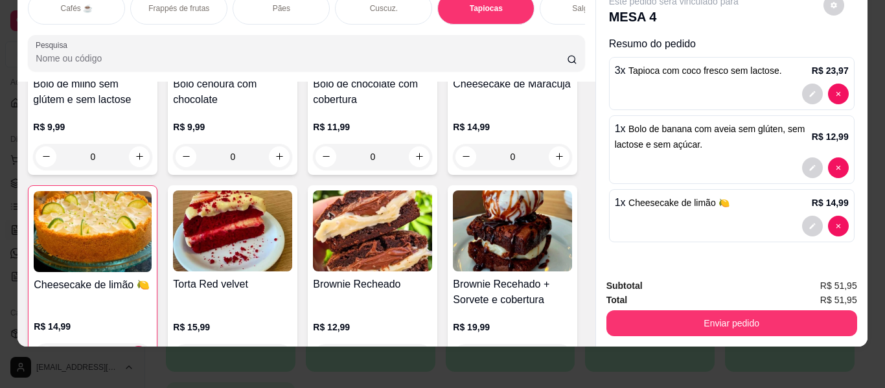
scroll to position [5576, 0]
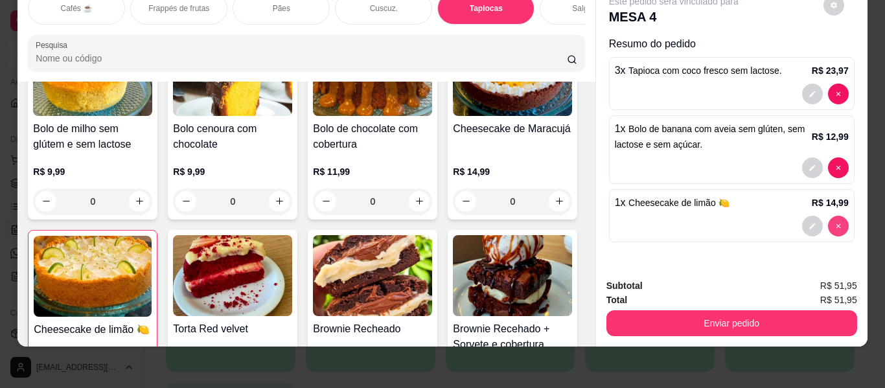
type input "0"
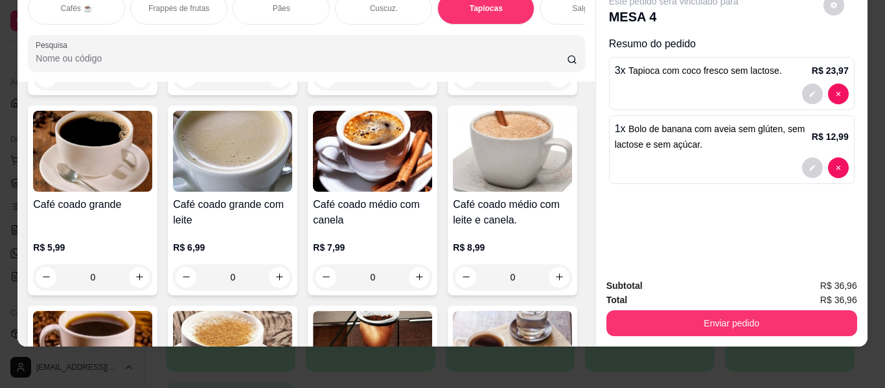
scroll to position [0, 0]
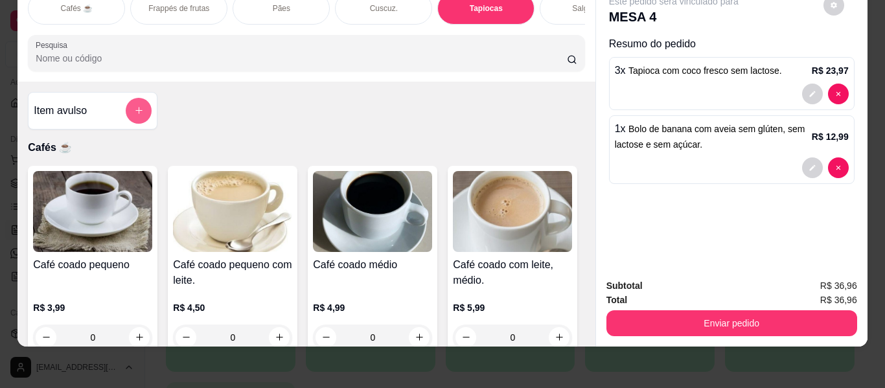
click at [134, 106] on icon "add-separate-item" at bounding box center [139, 111] width 10 height 10
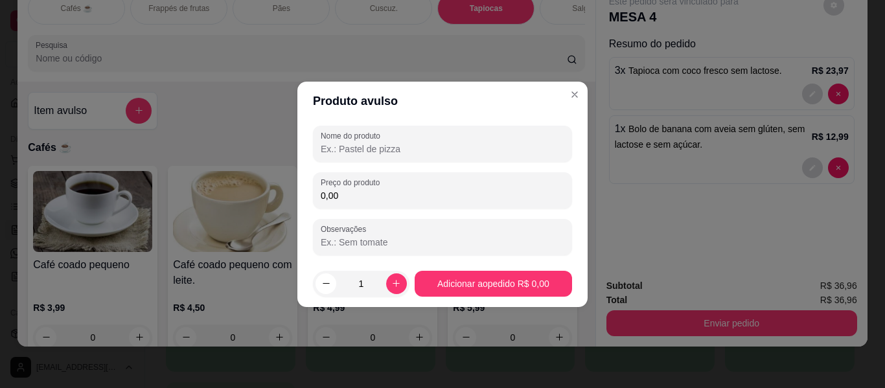
click at [388, 150] on input "Nome do produto" at bounding box center [443, 149] width 244 height 13
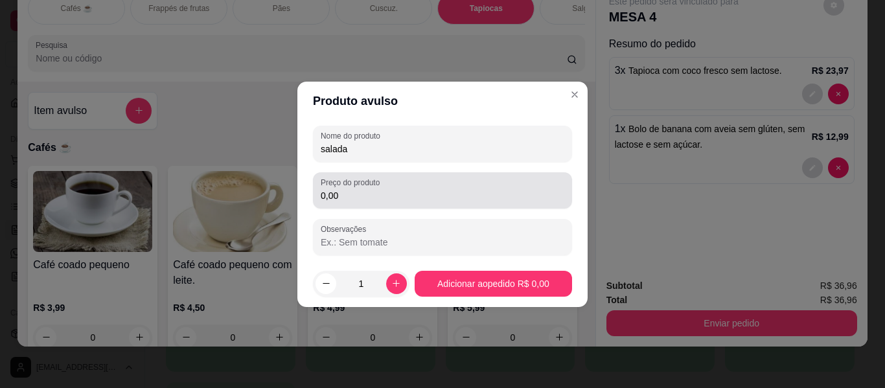
type input "salada"
click at [404, 189] on input "0,00" at bounding box center [443, 195] width 244 height 13
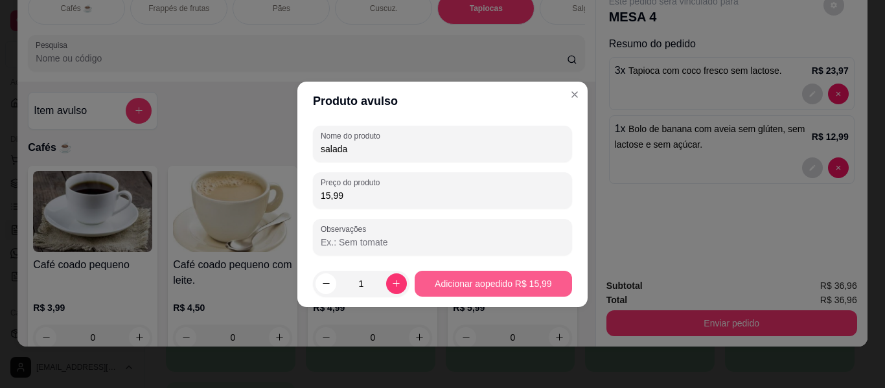
type input "15,99"
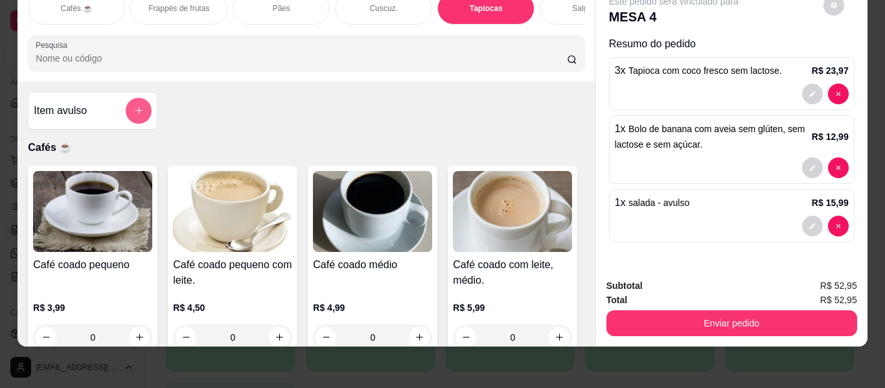
click at [141, 101] on button "add-separate-item" at bounding box center [139, 111] width 26 height 26
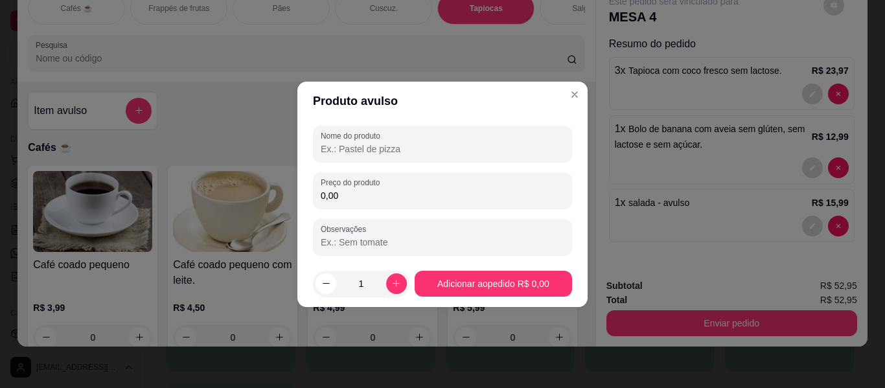
click at [369, 152] on input "Nome do produto" at bounding box center [443, 149] width 244 height 13
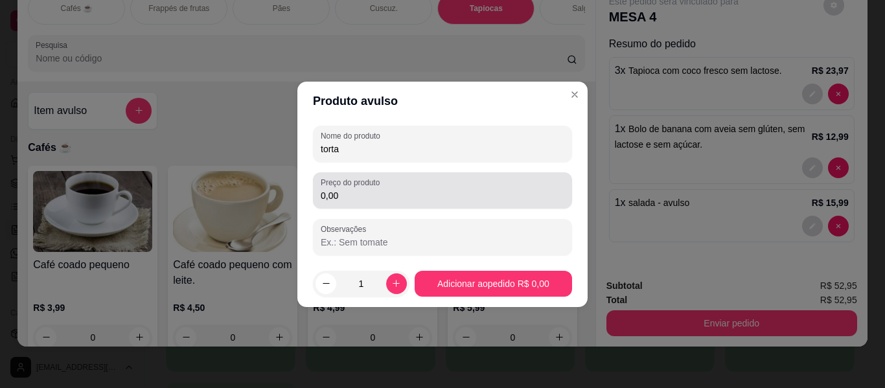
type input "torta"
click at [357, 205] on div "Preço do produto 0,00" at bounding box center [442, 190] width 259 height 36
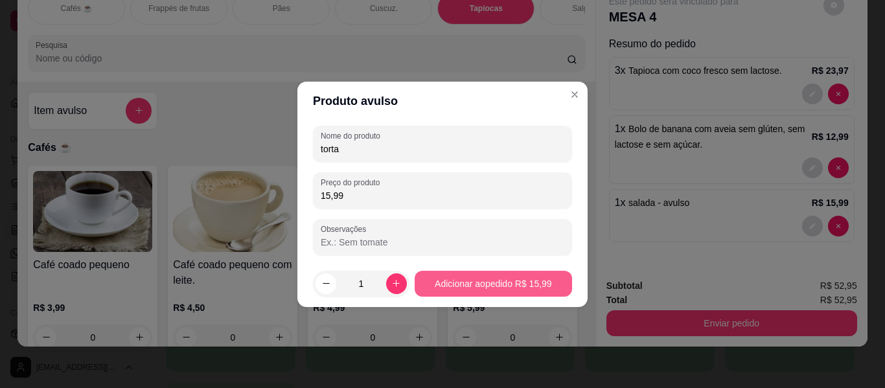
type input "15,99"
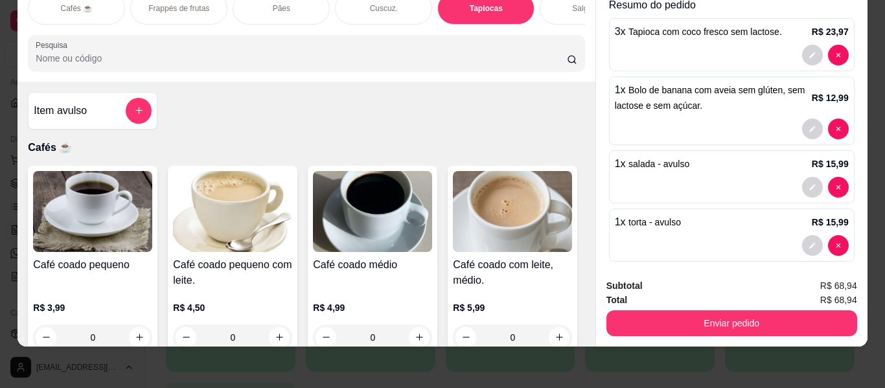
scroll to position [50, 0]
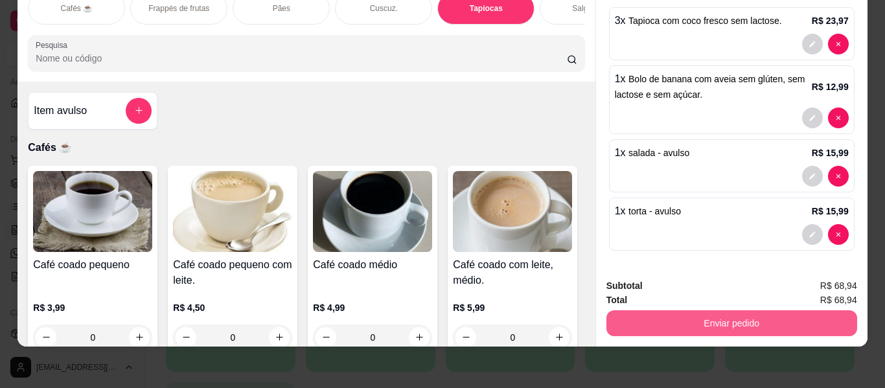
click at [723, 310] on button "Enviar pedido" at bounding box center [731, 323] width 251 height 26
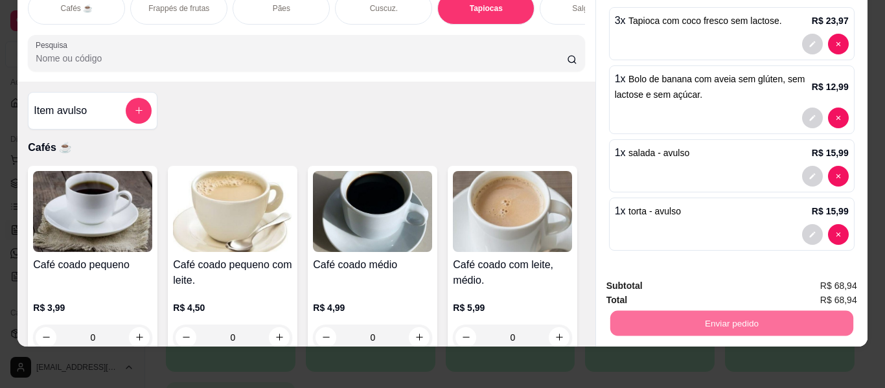
click at [818, 287] on button "Enviar pedido" at bounding box center [823, 281] width 71 height 24
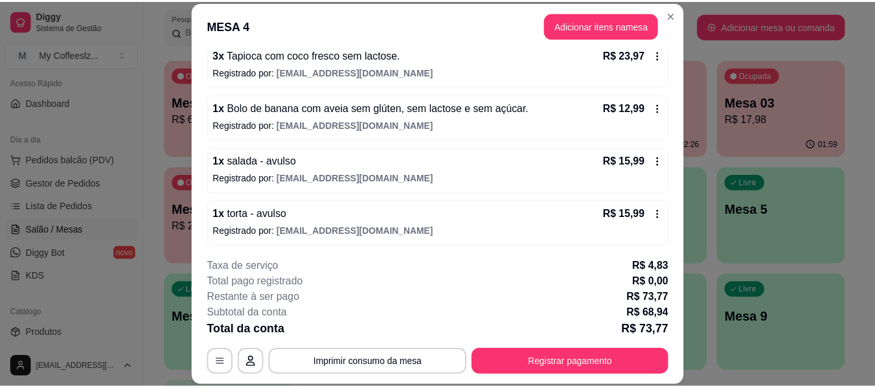
scroll to position [132, 0]
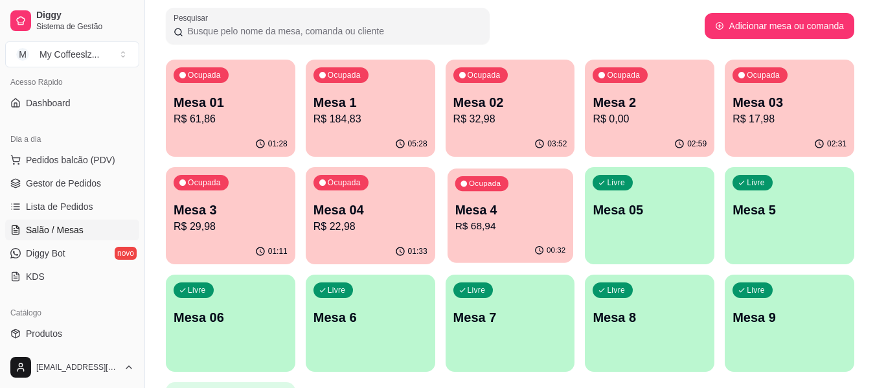
click at [514, 227] on p "R$ 68,94" at bounding box center [510, 226] width 111 height 15
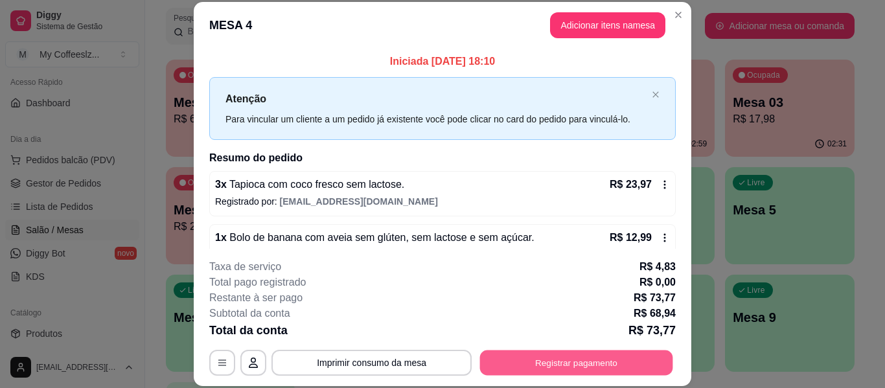
click at [487, 369] on button "Registrar pagamento" at bounding box center [576, 363] width 193 height 25
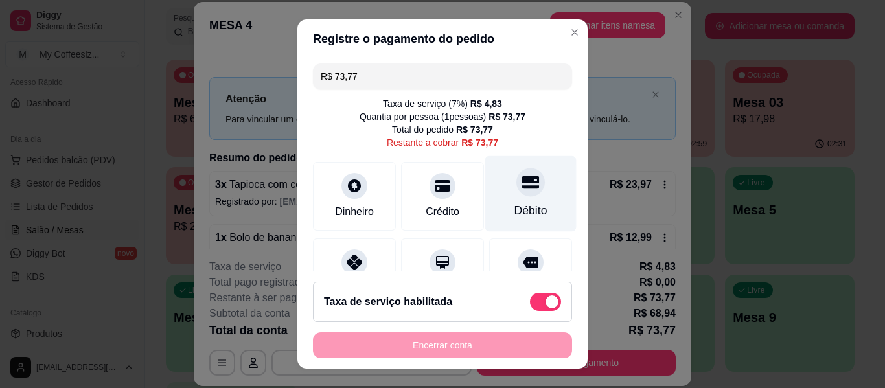
click at [485, 205] on div "Débito" at bounding box center [530, 194] width 91 height 76
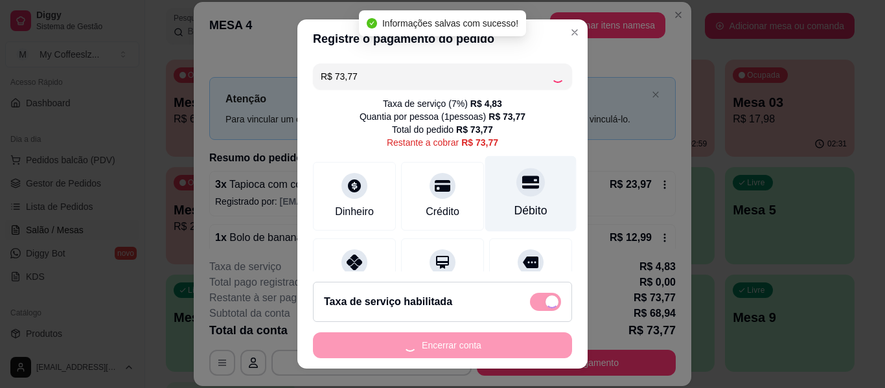
type input "R$ 0,00"
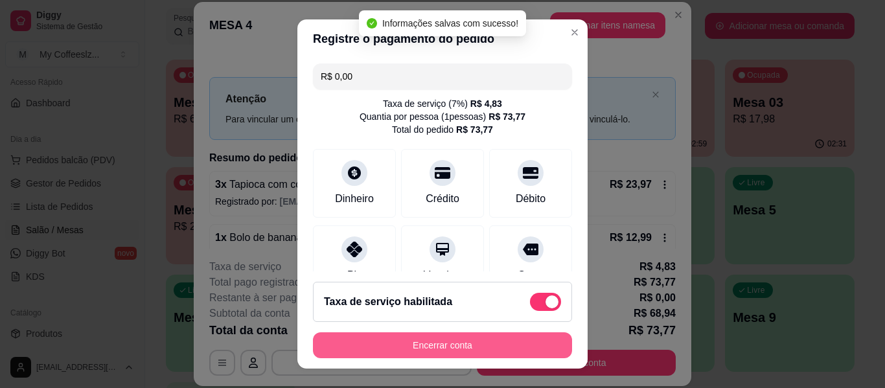
click at [436, 337] on button "Encerrar conta" at bounding box center [442, 345] width 259 height 26
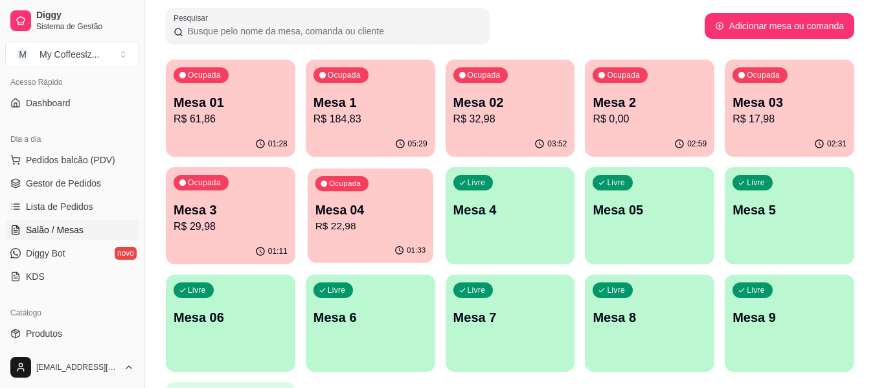
click at [363, 215] on p "Mesa 04" at bounding box center [370, 209] width 111 height 17
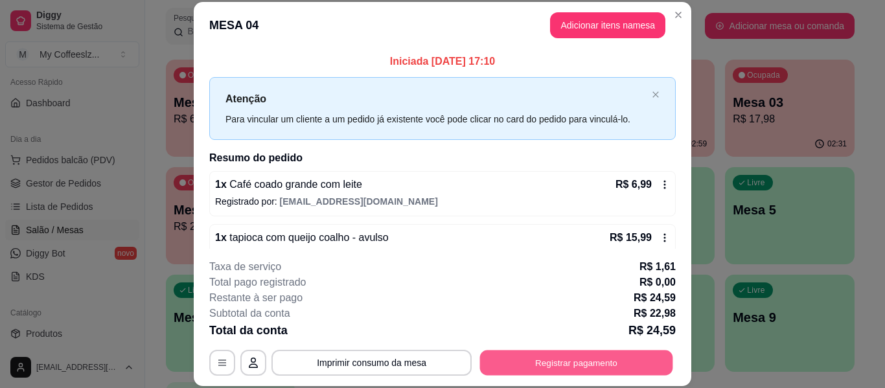
click at [524, 369] on button "Registrar pagamento" at bounding box center [576, 363] width 193 height 25
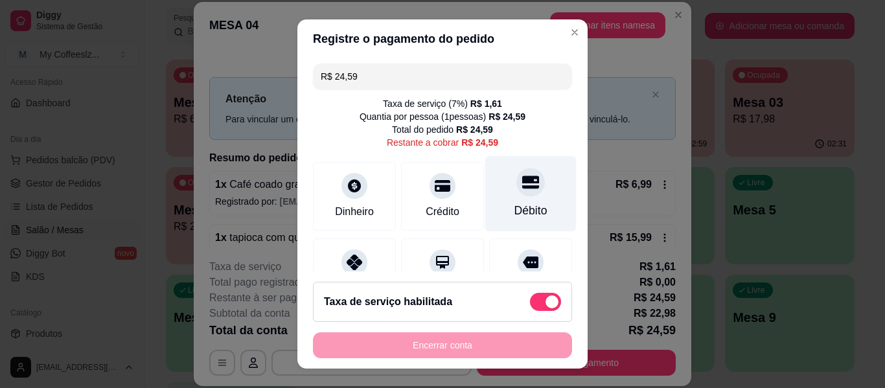
click at [514, 208] on div "Débito" at bounding box center [530, 210] width 33 height 17
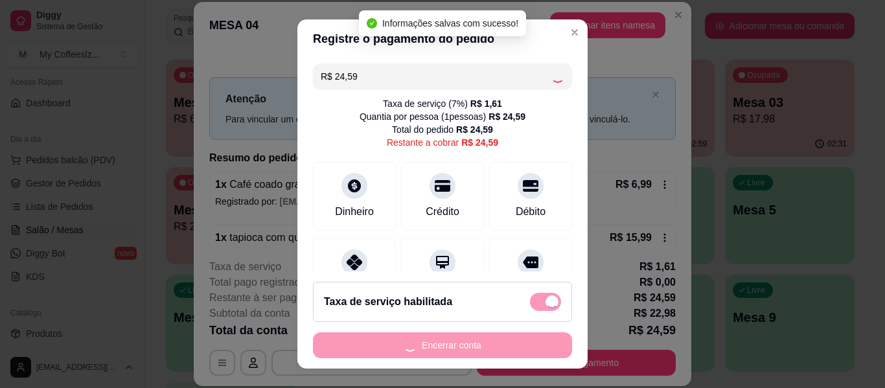
type input "R$ 0,00"
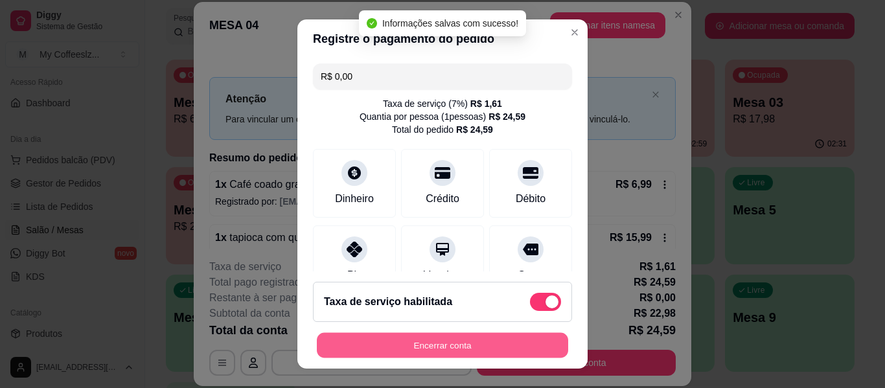
click at [415, 345] on button "Encerrar conta" at bounding box center [442, 345] width 251 height 25
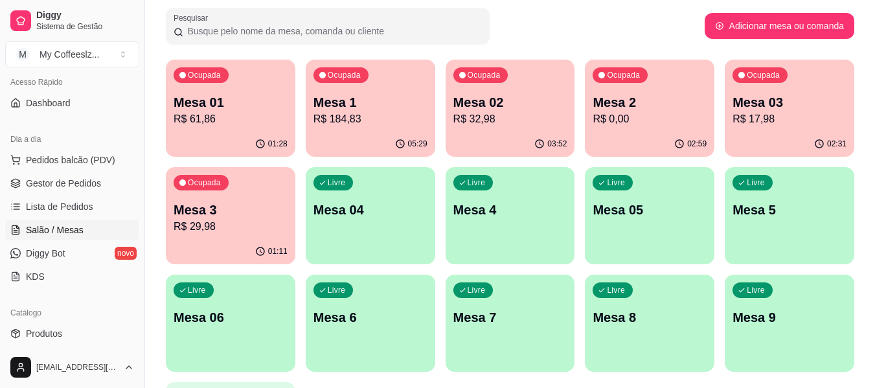
click at [165, 190] on div "Melhore seu plano Você tem 15 mesas / comandas disponíveis. Obtenha o Diggy Pro…" at bounding box center [510, 175] width 730 height 640
click at [215, 211] on p "Mesa 3" at bounding box center [231, 209] width 111 height 17
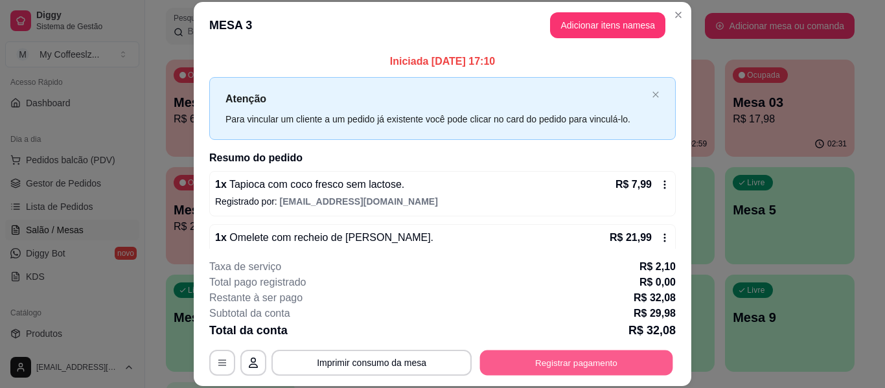
click at [565, 365] on button "Registrar pagamento" at bounding box center [576, 363] width 193 height 25
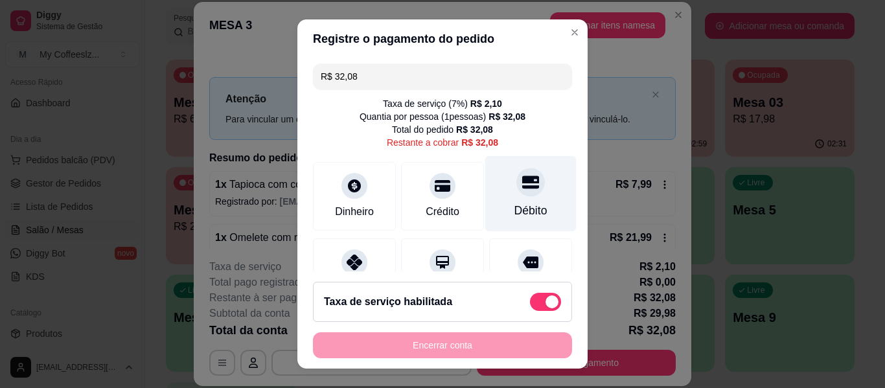
click at [522, 189] on icon at bounding box center [530, 182] width 17 height 17
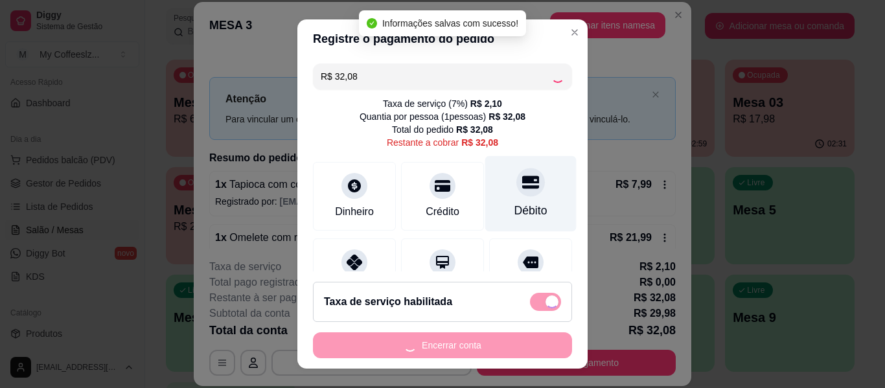
type input "R$ 0,00"
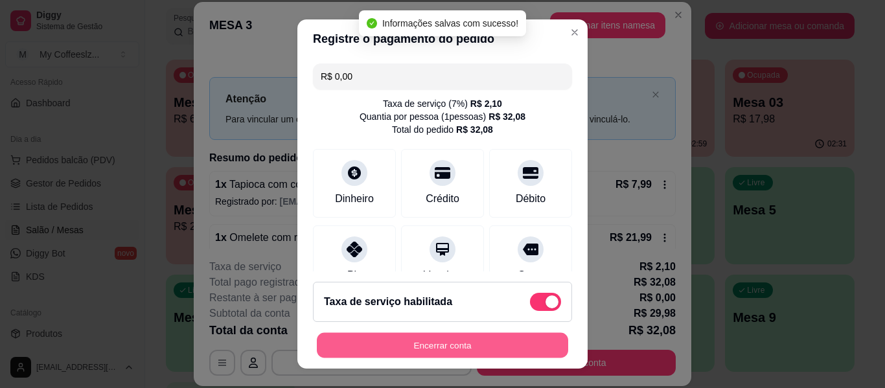
click at [426, 345] on button "Encerrar conta" at bounding box center [442, 345] width 251 height 25
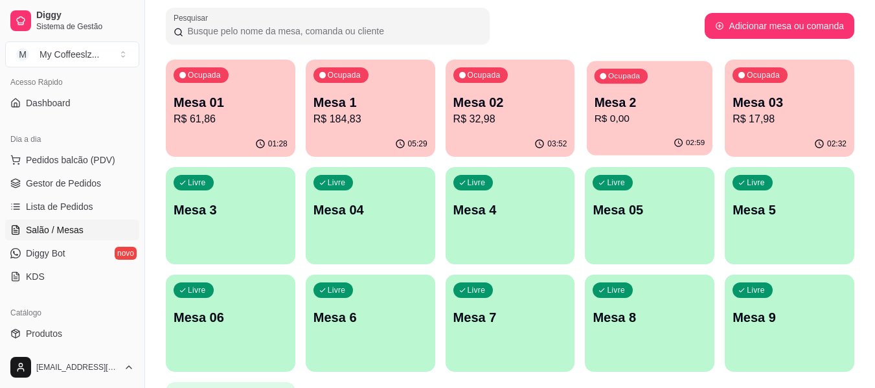
click at [639, 108] on p "Mesa 2" at bounding box center [650, 102] width 111 height 17
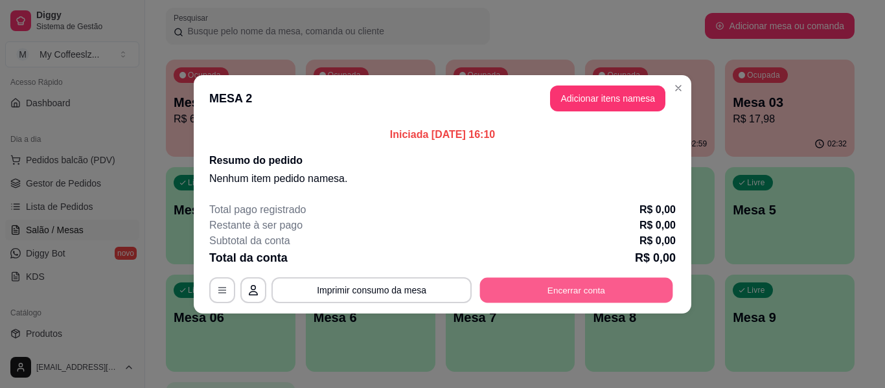
click at [542, 299] on button "Encerrar conta" at bounding box center [576, 289] width 193 height 25
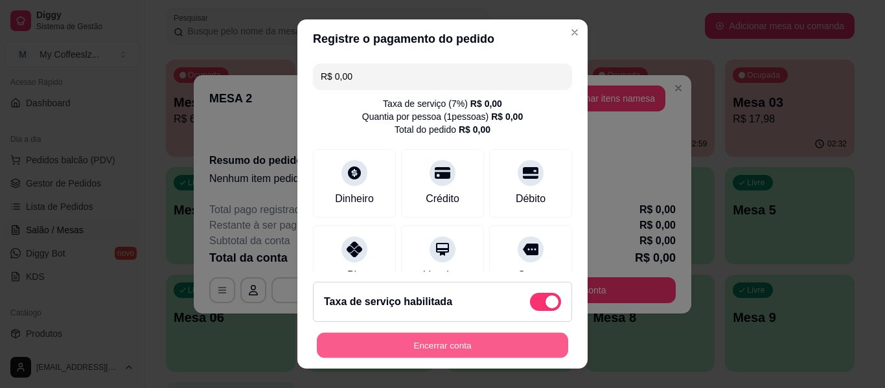
click at [439, 352] on button "Encerrar conta" at bounding box center [442, 345] width 251 height 25
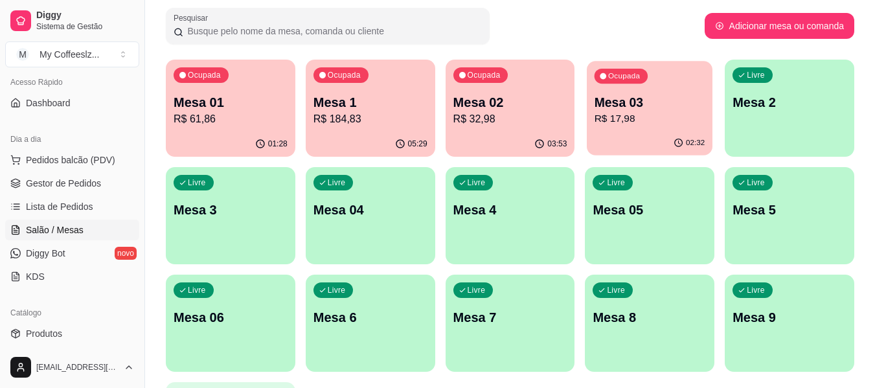
click at [652, 116] on p "R$ 17,98" at bounding box center [650, 118] width 111 height 15
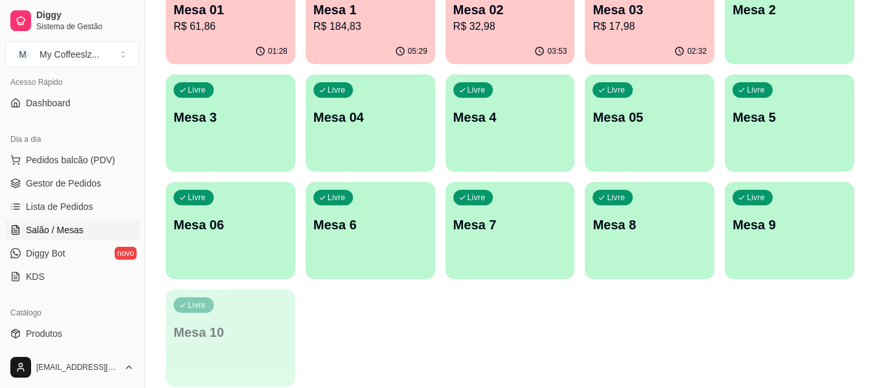
scroll to position [318, 0]
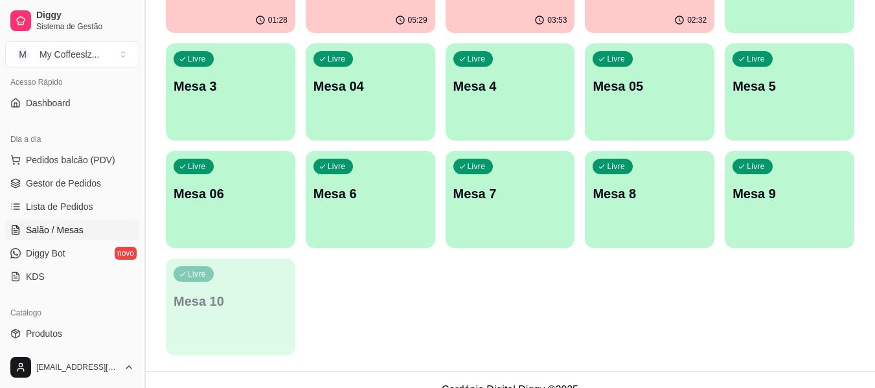
click at [140, 187] on button "Toggle Sidebar" at bounding box center [144, 194] width 10 height 388
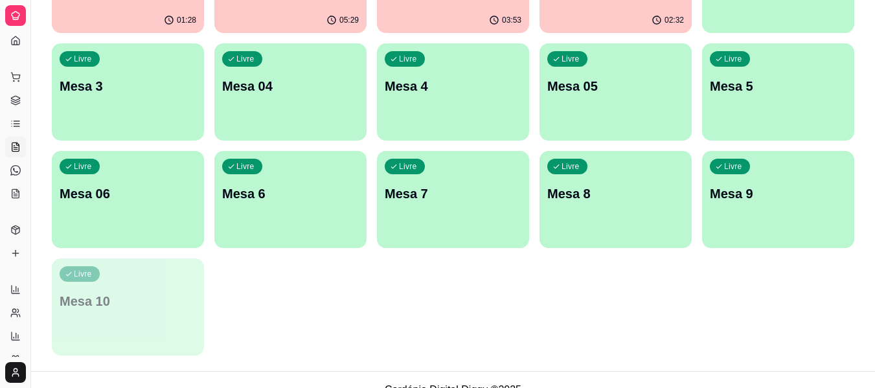
scroll to position [0, 0]
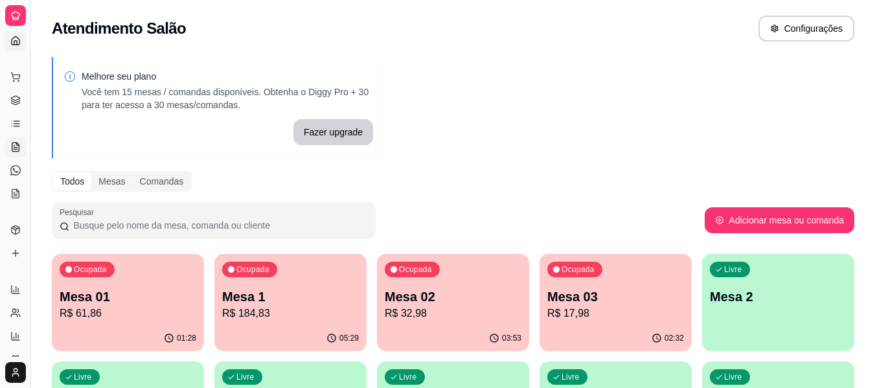
click at [21, 40] on link "Dashboard" at bounding box center [15, 40] width 21 height 21
